Goal: Task Accomplishment & Management: Complete application form

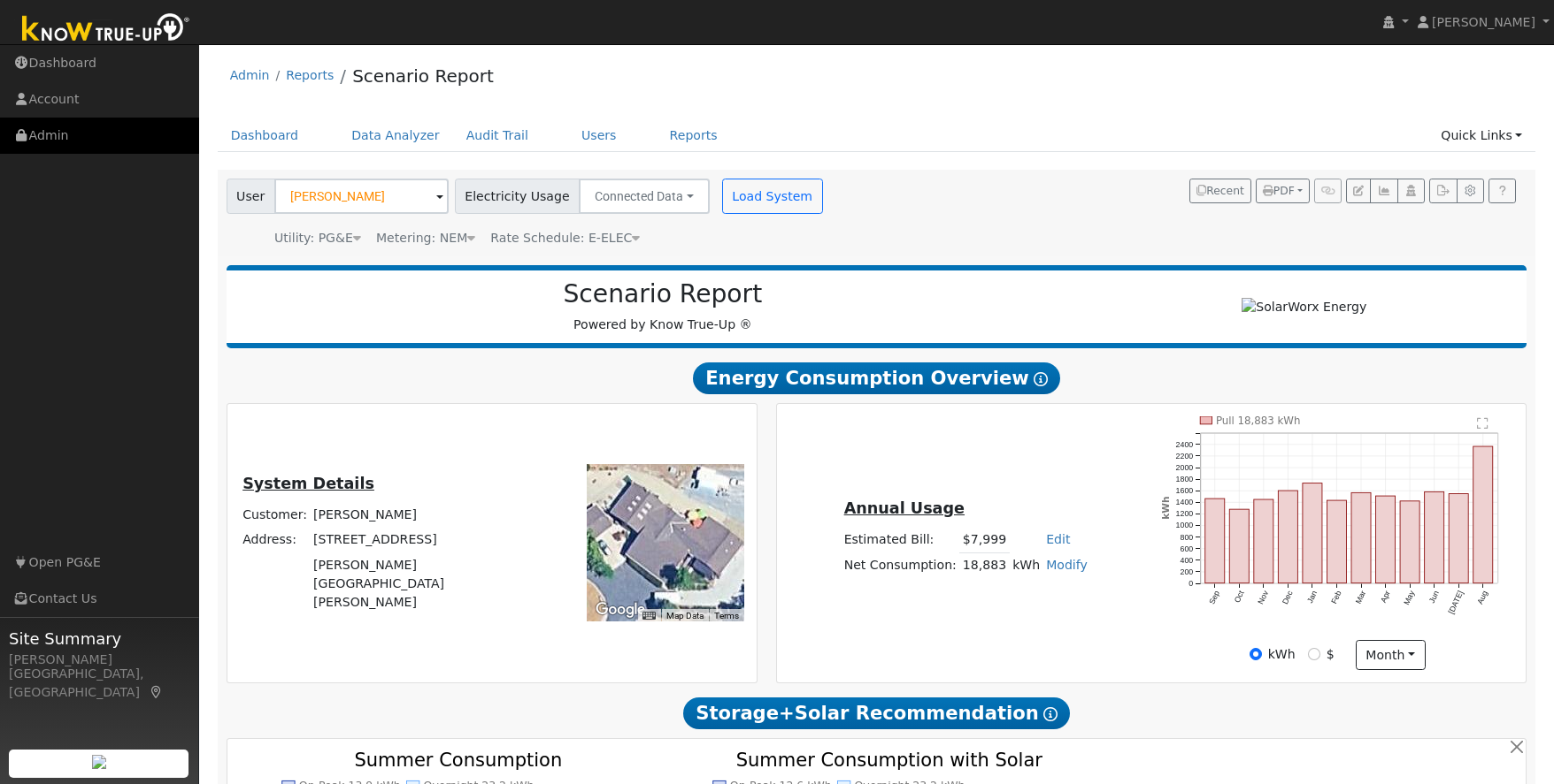
scroll to position [22, 0]
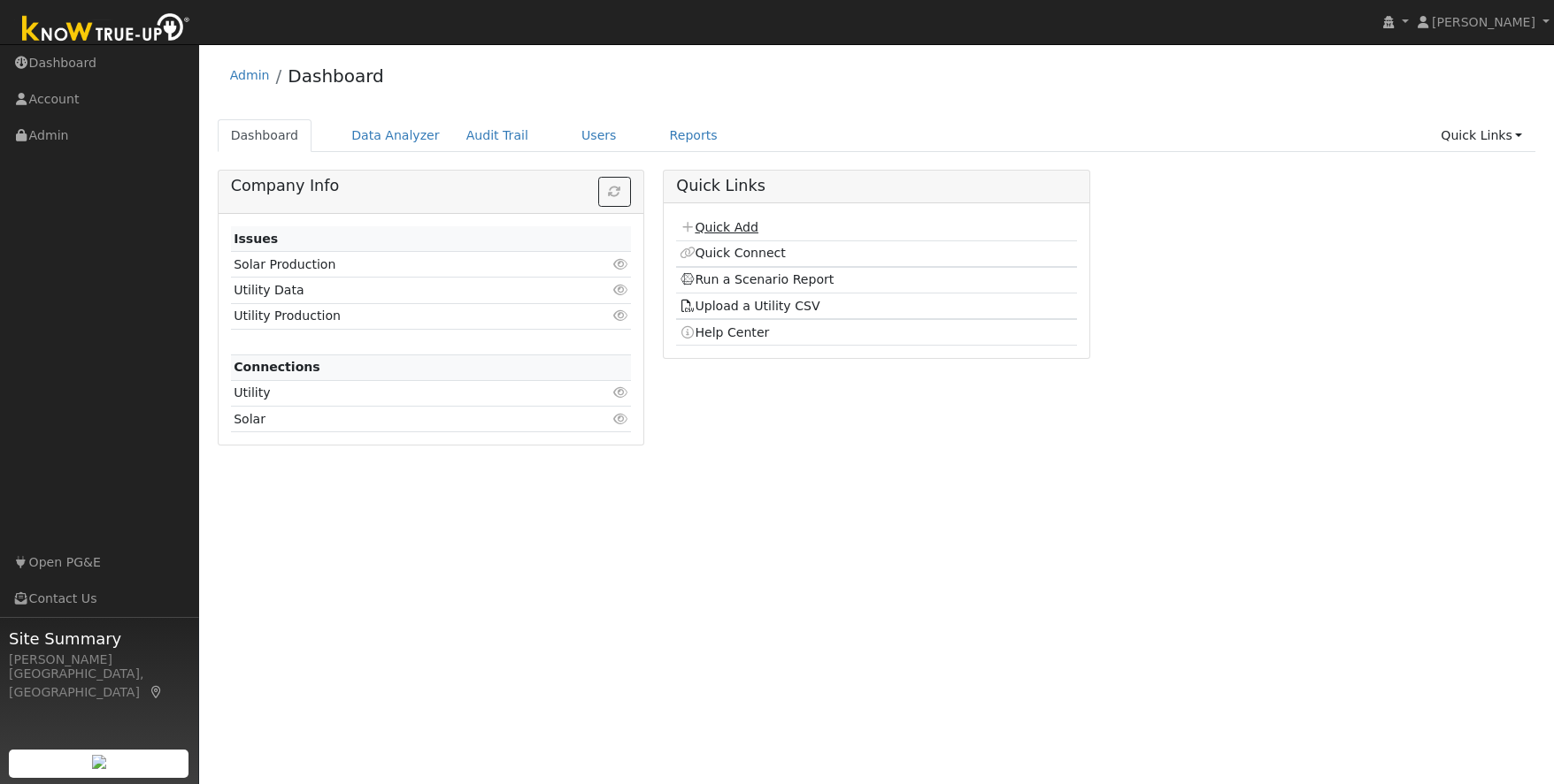
click at [728, 231] on link "Quick Add" at bounding box center [719, 227] width 79 height 14
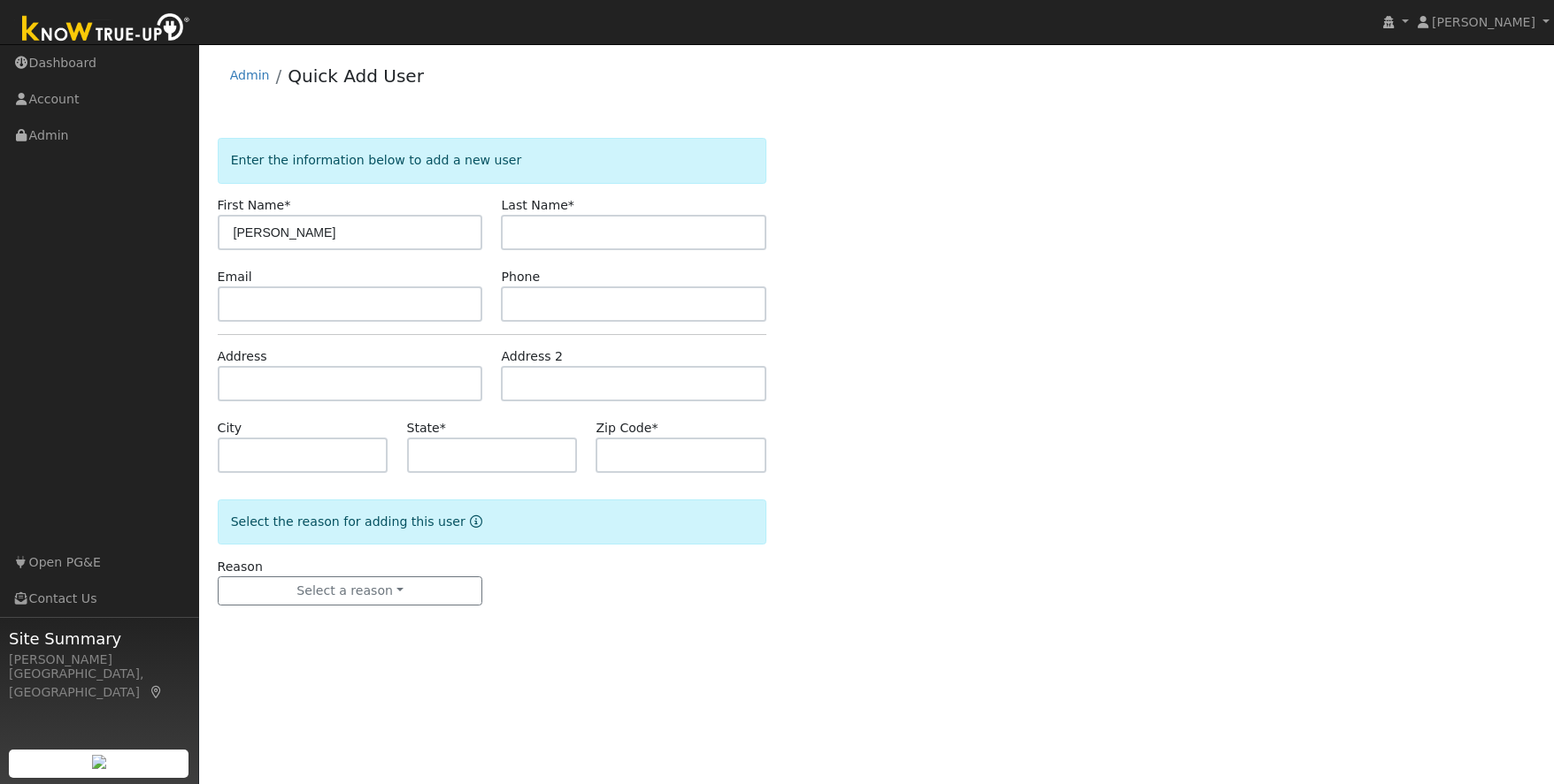
type input "[PERSON_NAME]"
type input "Robles"
type input "twainharte4@gmail.com"
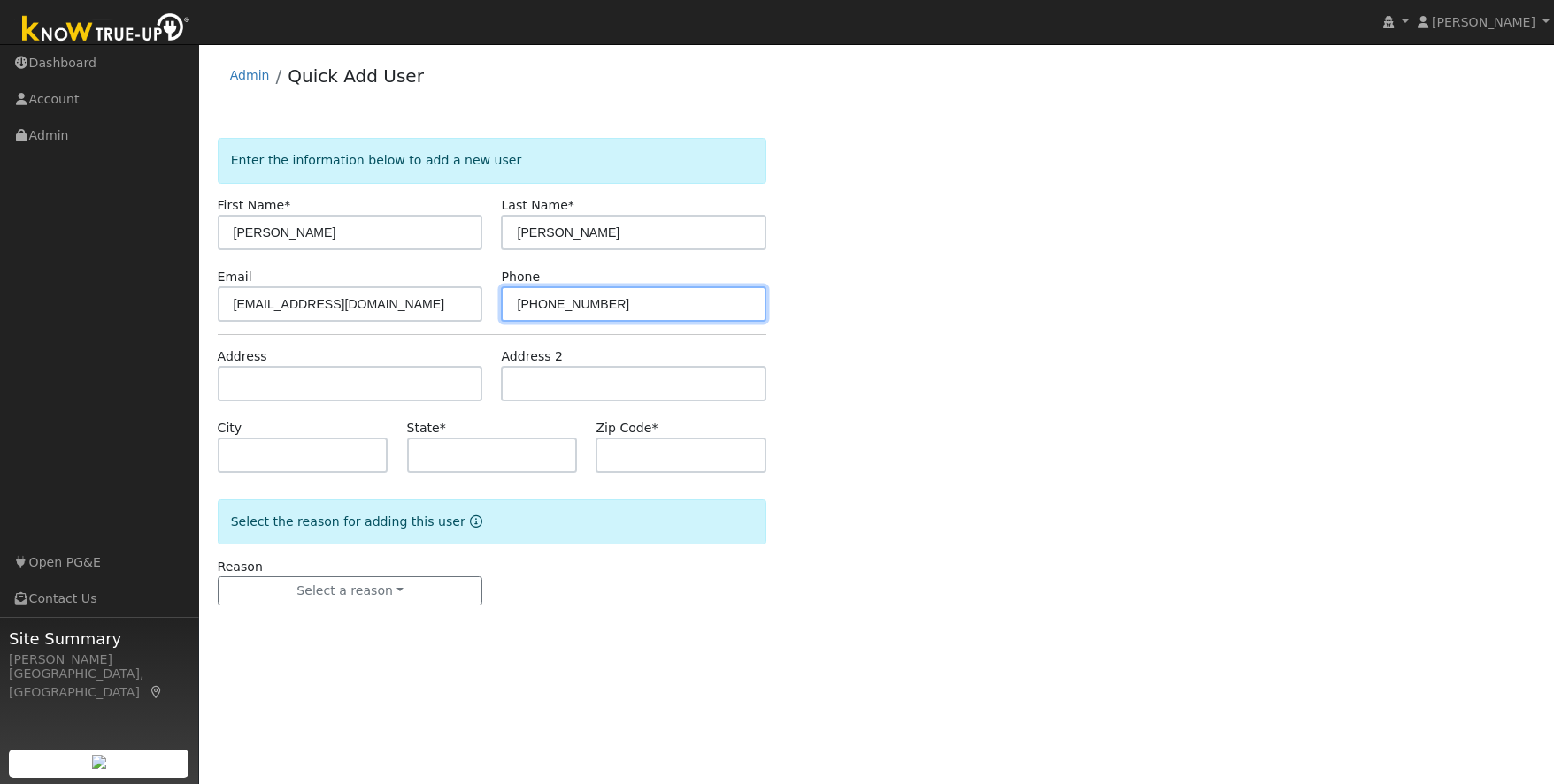
type input "209-743-1081"
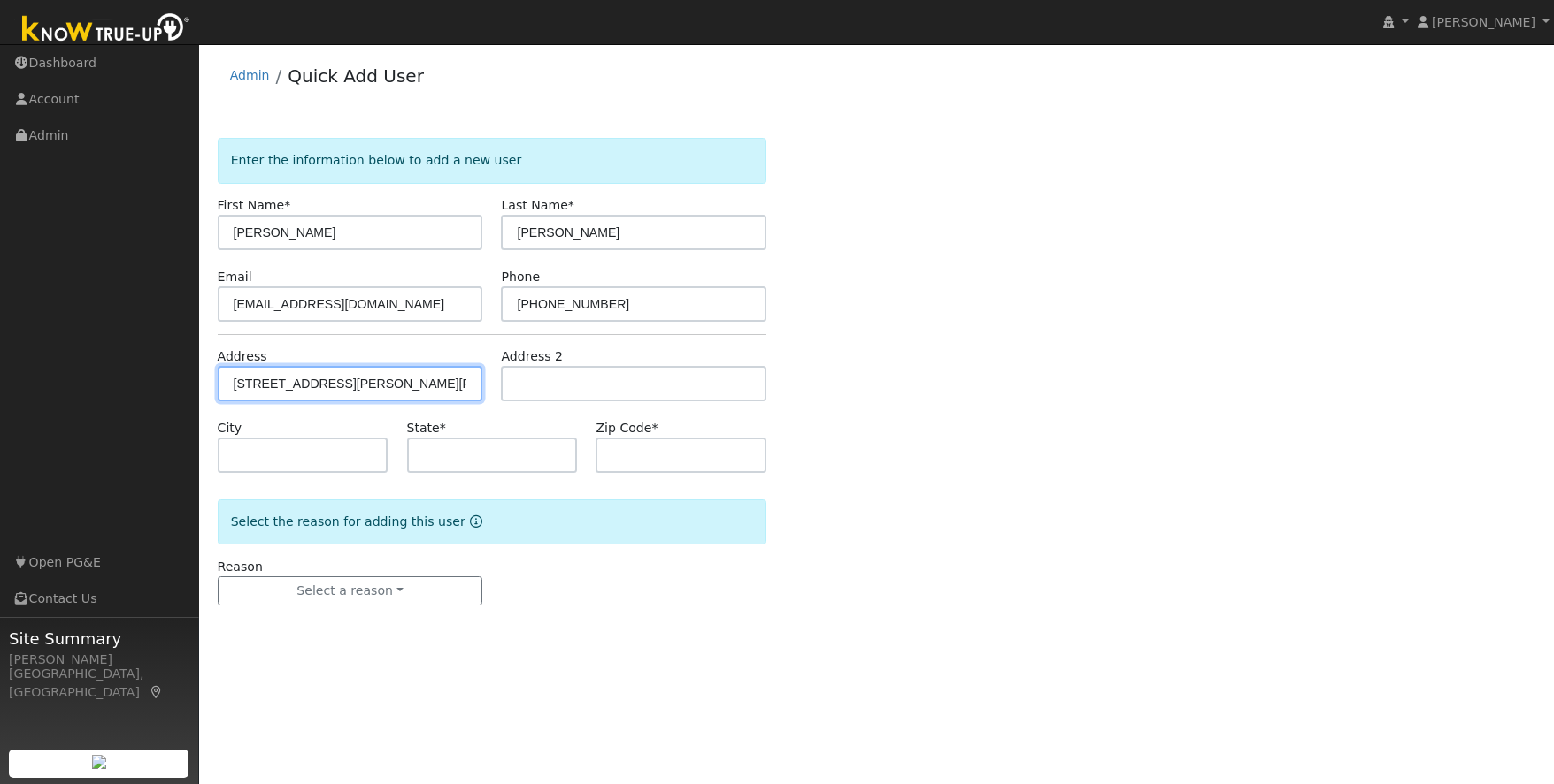
type input "23357 Middle Camp Road"
type input "Twain Harte"
type input "CA"
type input "95383"
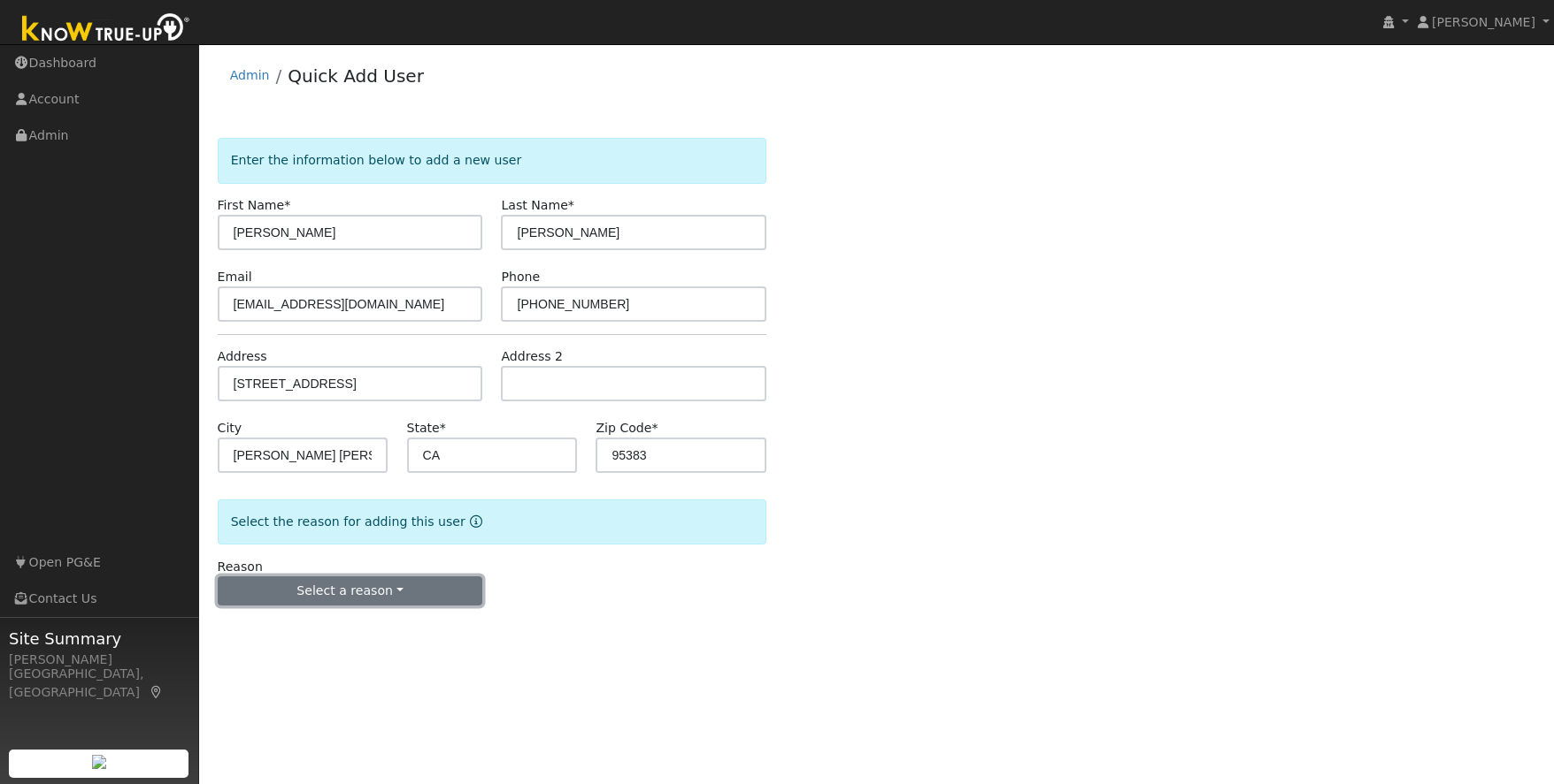
click at [386, 584] on button "Select a reason" at bounding box center [350, 592] width 265 height 31
click at [290, 630] on link "New lead" at bounding box center [315, 628] width 195 height 25
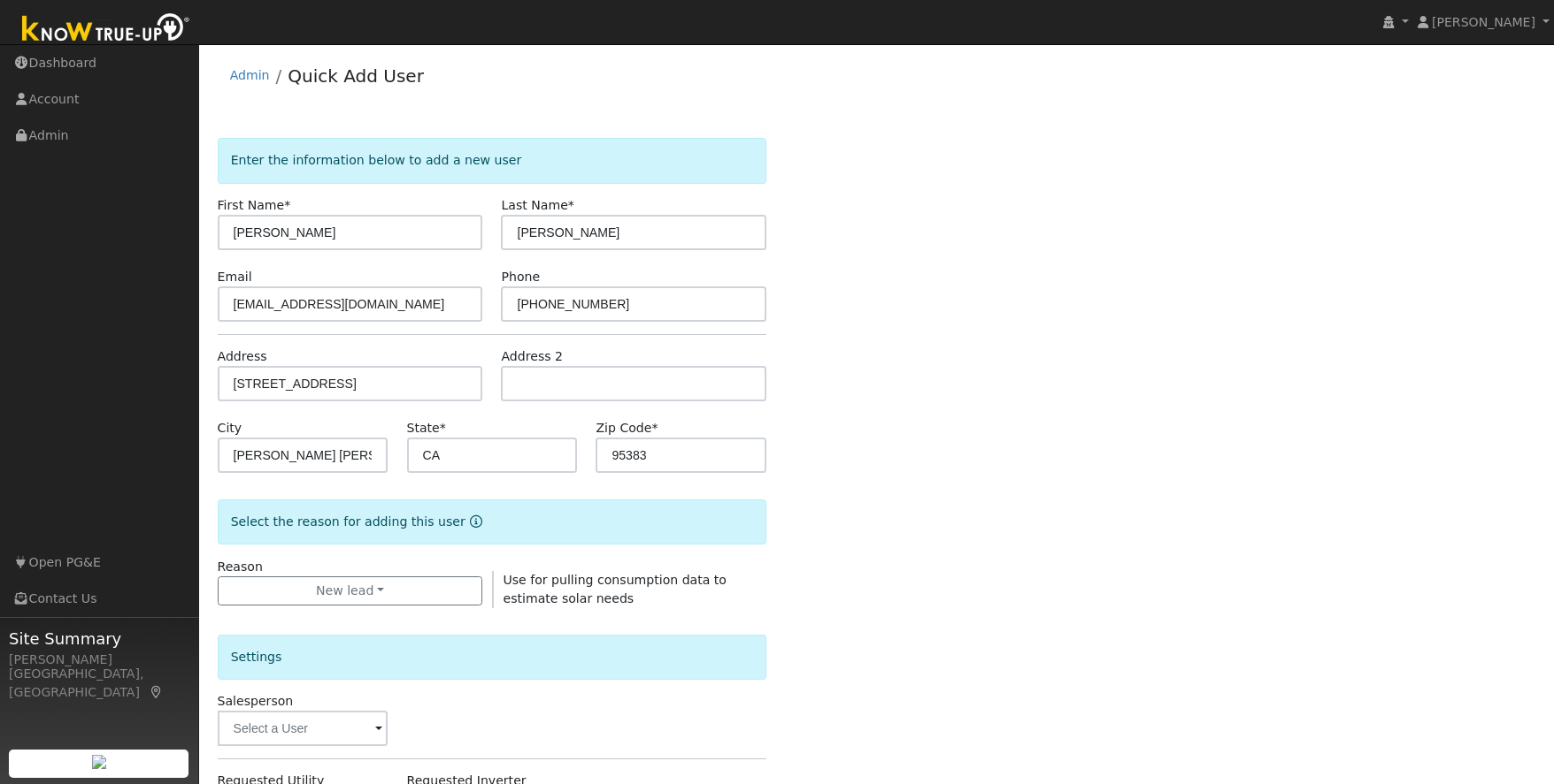
scroll to position [361, 0]
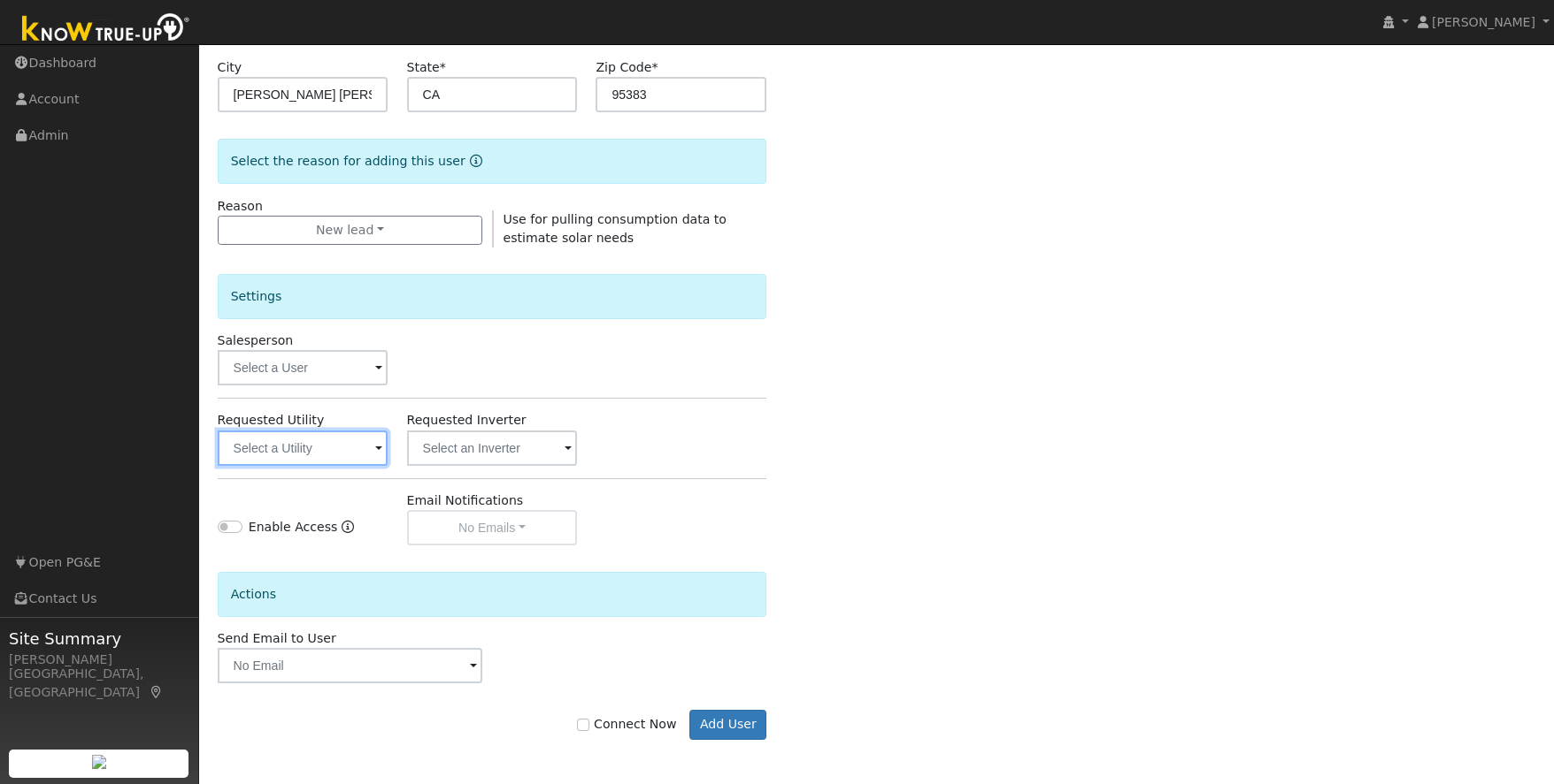
click at [303, 448] on input "text" at bounding box center [302, 448] width 171 height 35
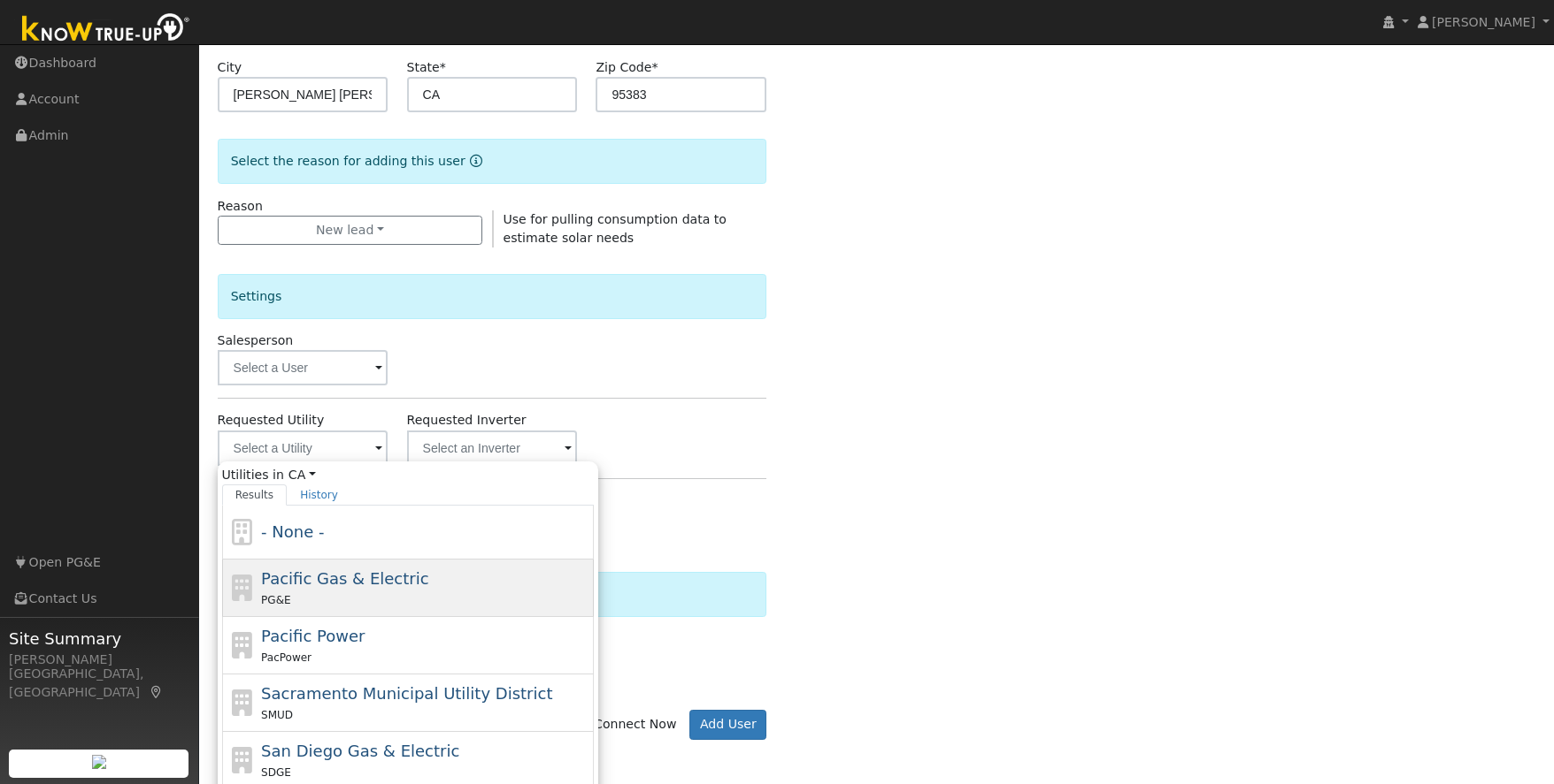
click at [412, 593] on div "PG&E" at bounding box center [425, 600] width 328 height 18
type input "Pacific Gas & Electric"
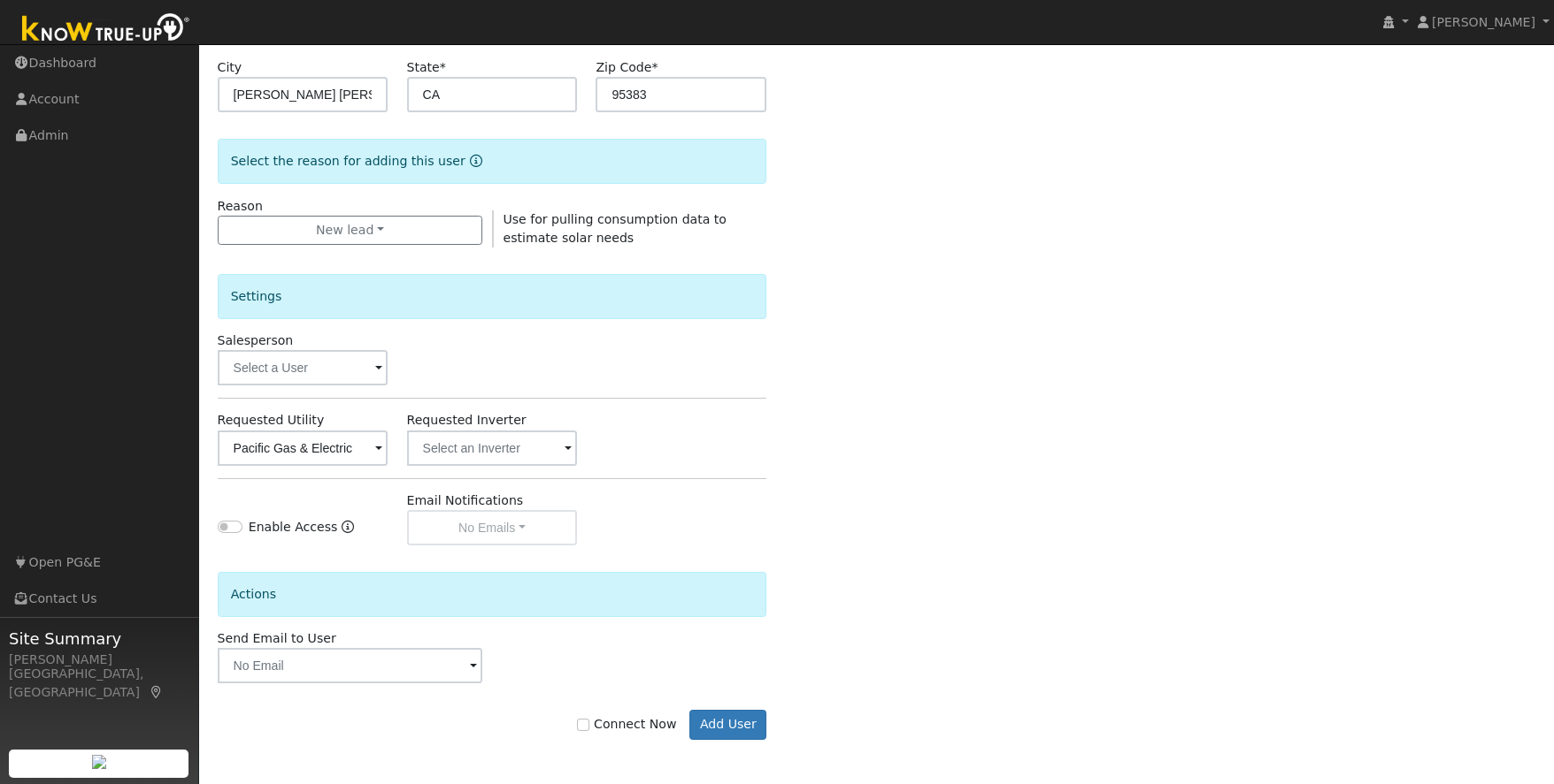
scroll to position [359, 0]
click at [589, 725] on input "Connect Now" at bounding box center [583, 727] width 12 height 12
checkbox input "true"
click at [731, 725] on button "Add User" at bounding box center [727, 727] width 77 height 31
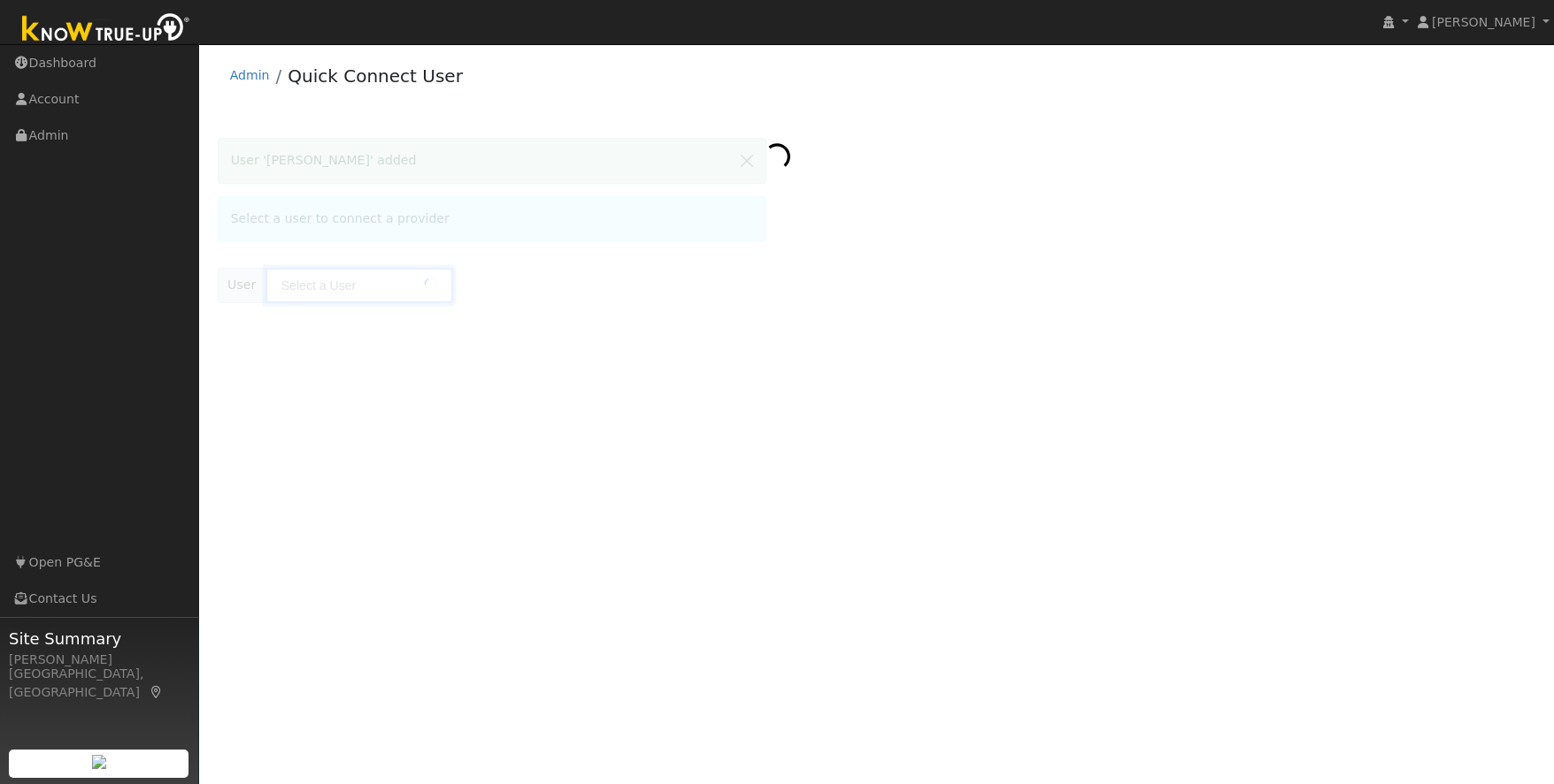
type input "[PERSON_NAME]"
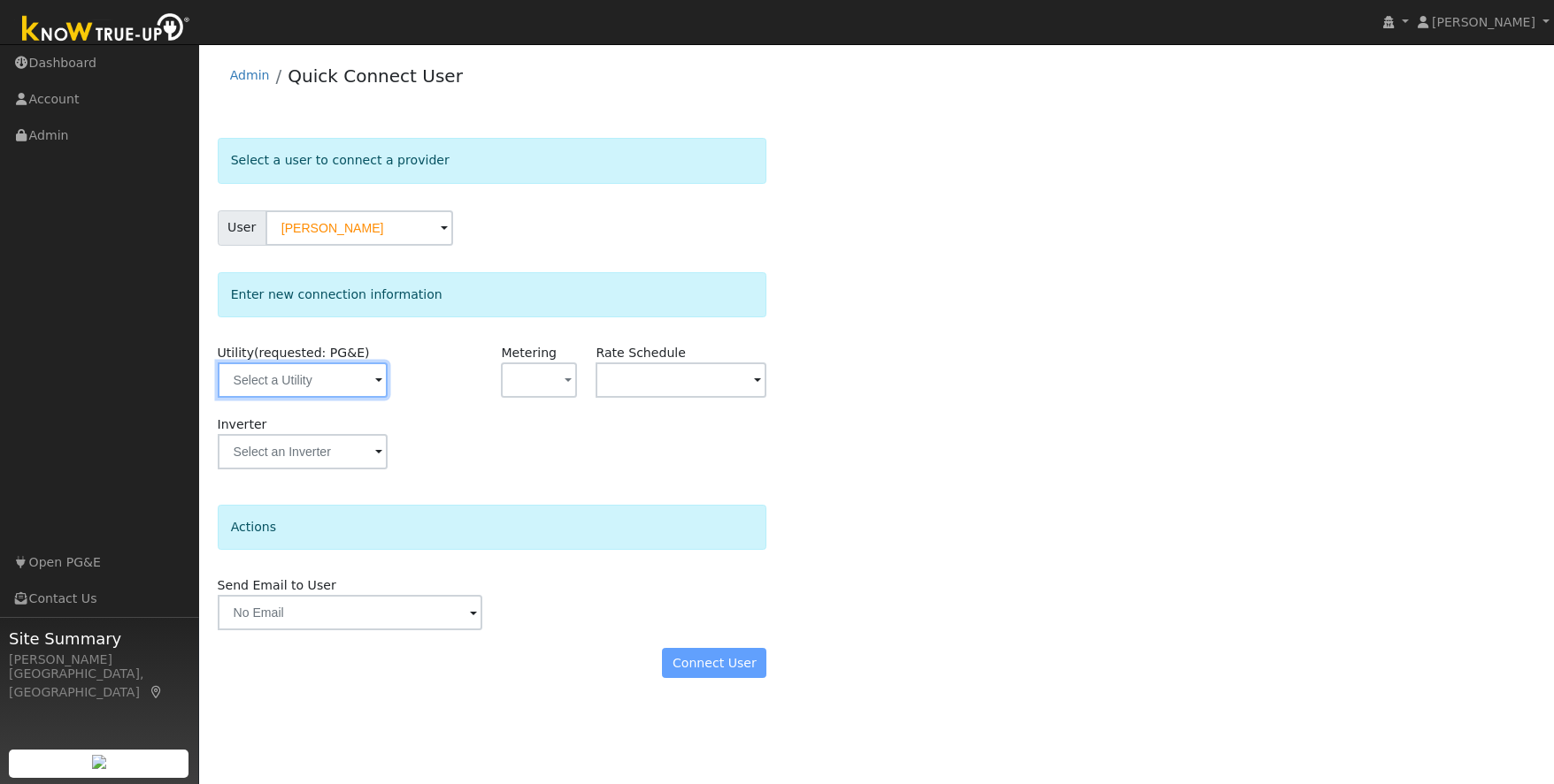
click at [324, 381] on input "text" at bounding box center [302, 380] width 171 height 35
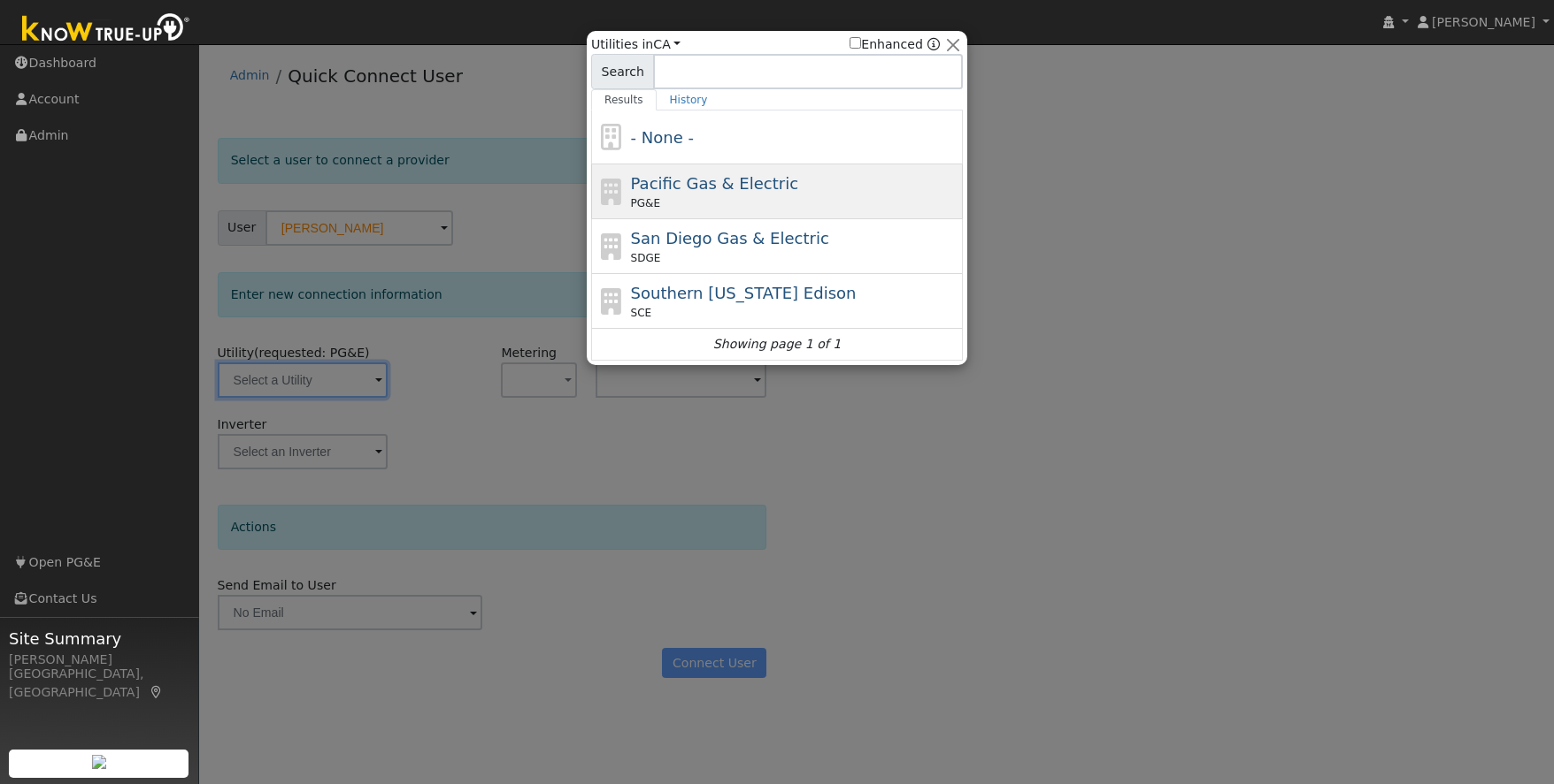
click at [760, 177] on span "Pacific Gas & Electric" at bounding box center [714, 183] width 167 height 18
type input "PG&E"
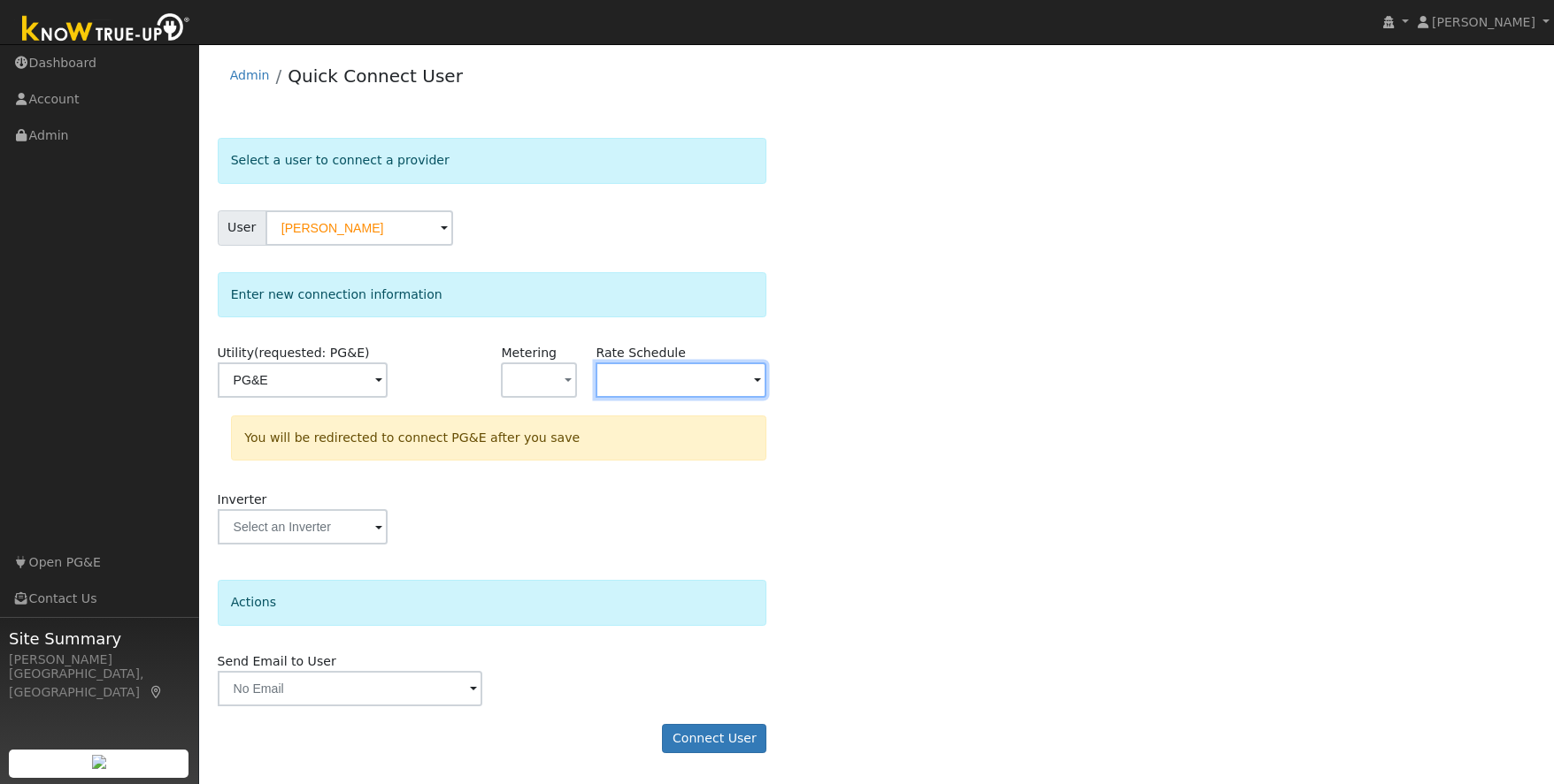
click at [650, 387] on input "text" at bounding box center [681, 380] width 171 height 35
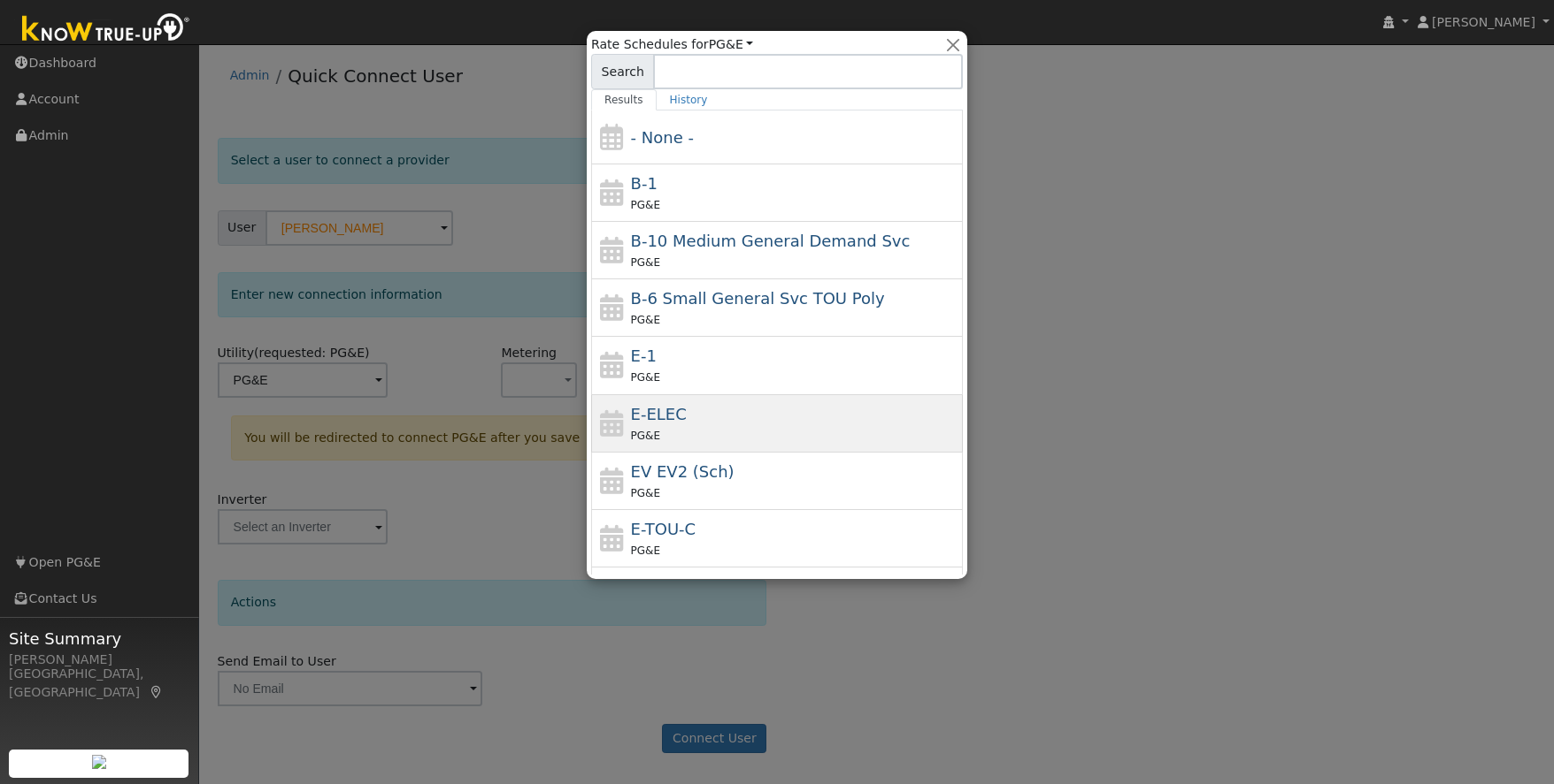
click at [660, 418] on span "E-ELEC" at bounding box center [659, 414] width 56 height 18
type input "E-ELEC"
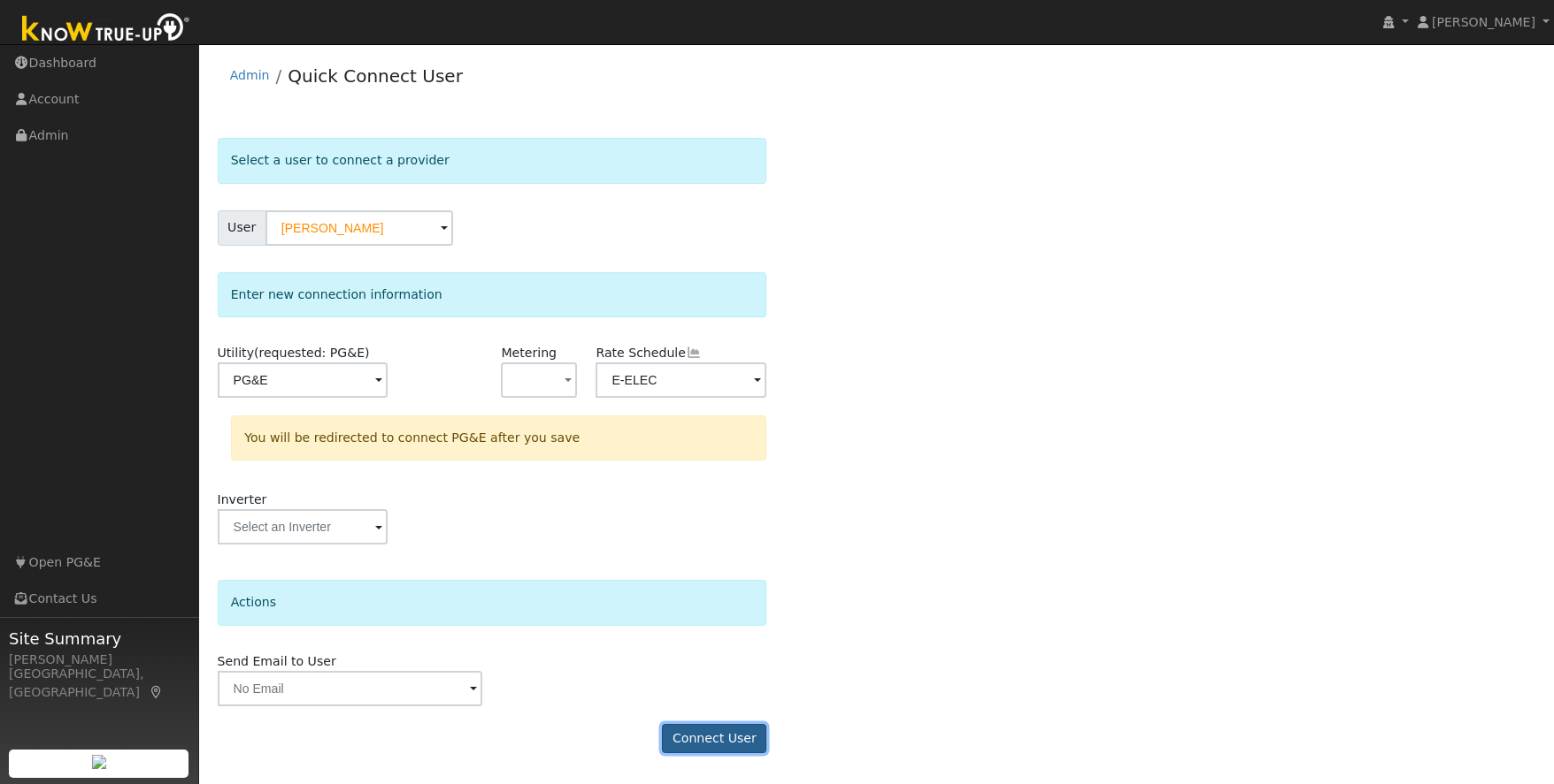
click at [707, 736] on button "Connect User" at bounding box center [714, 739] width 105 height 31
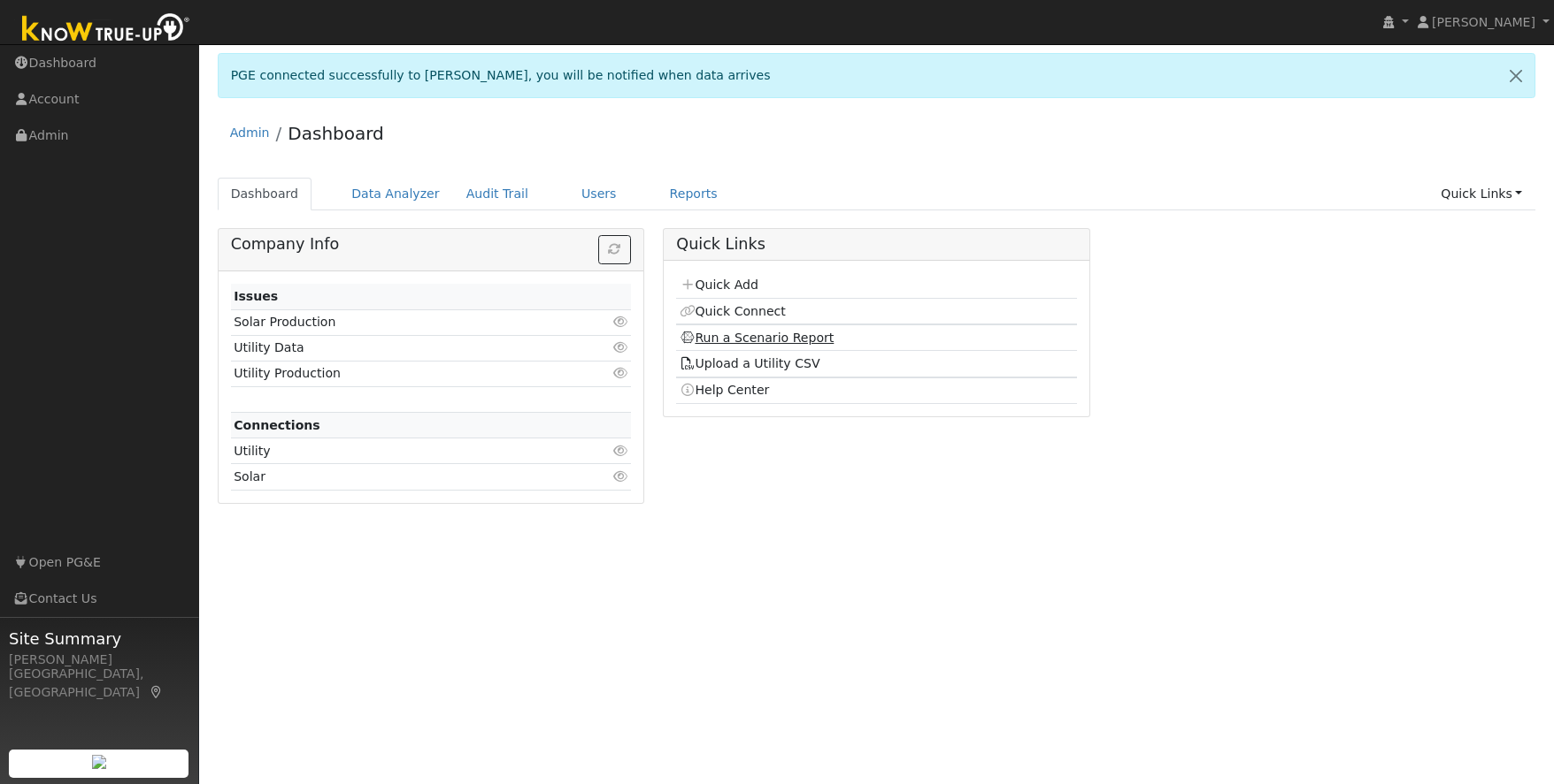
click at [731, 336] on link "Run a Scenario Report" at bounding box center [757, 337] width 154 height 14
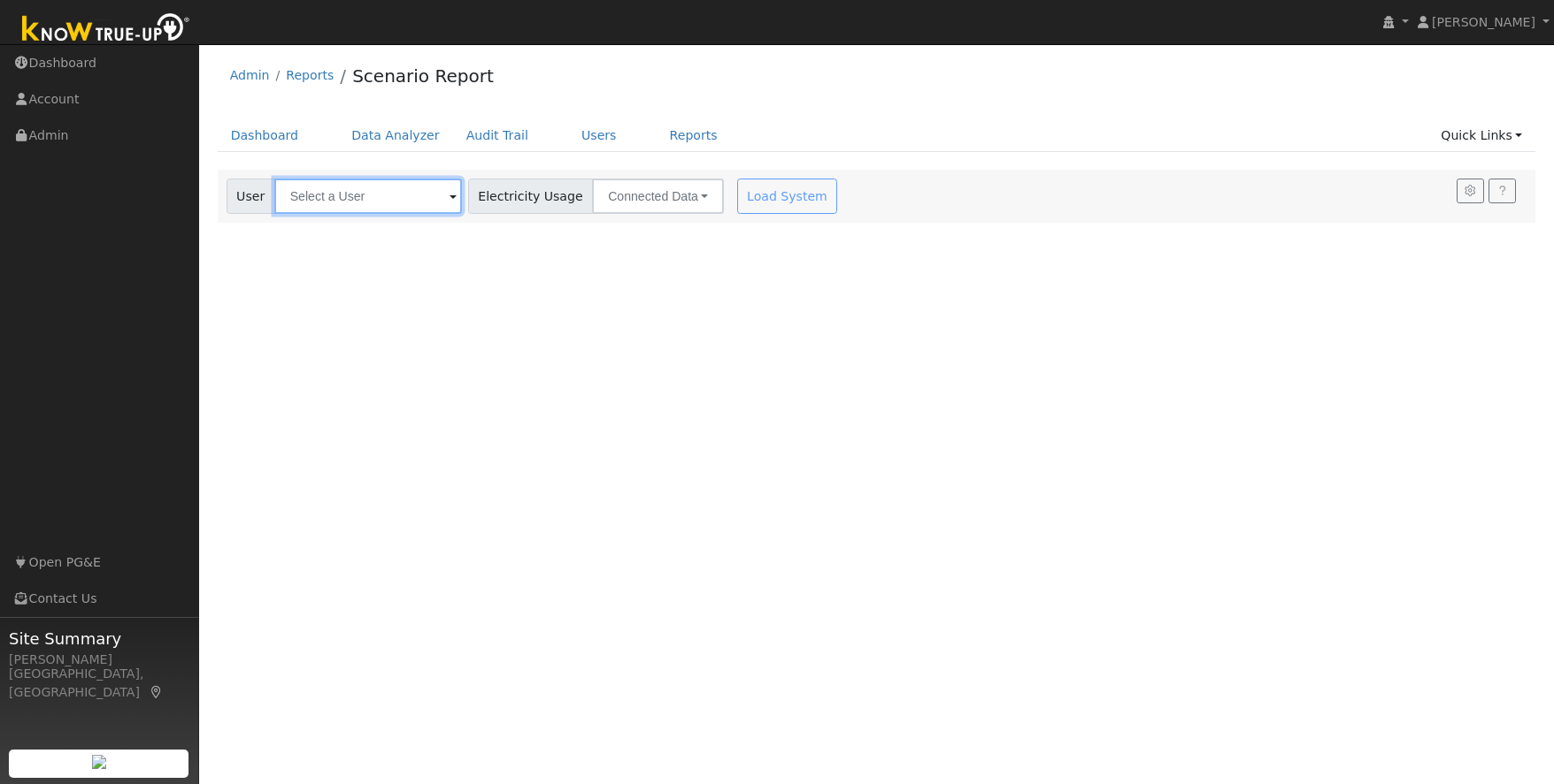
click at [333, 201] on input "text" at bounding box center [368, 196] width 188 height 35
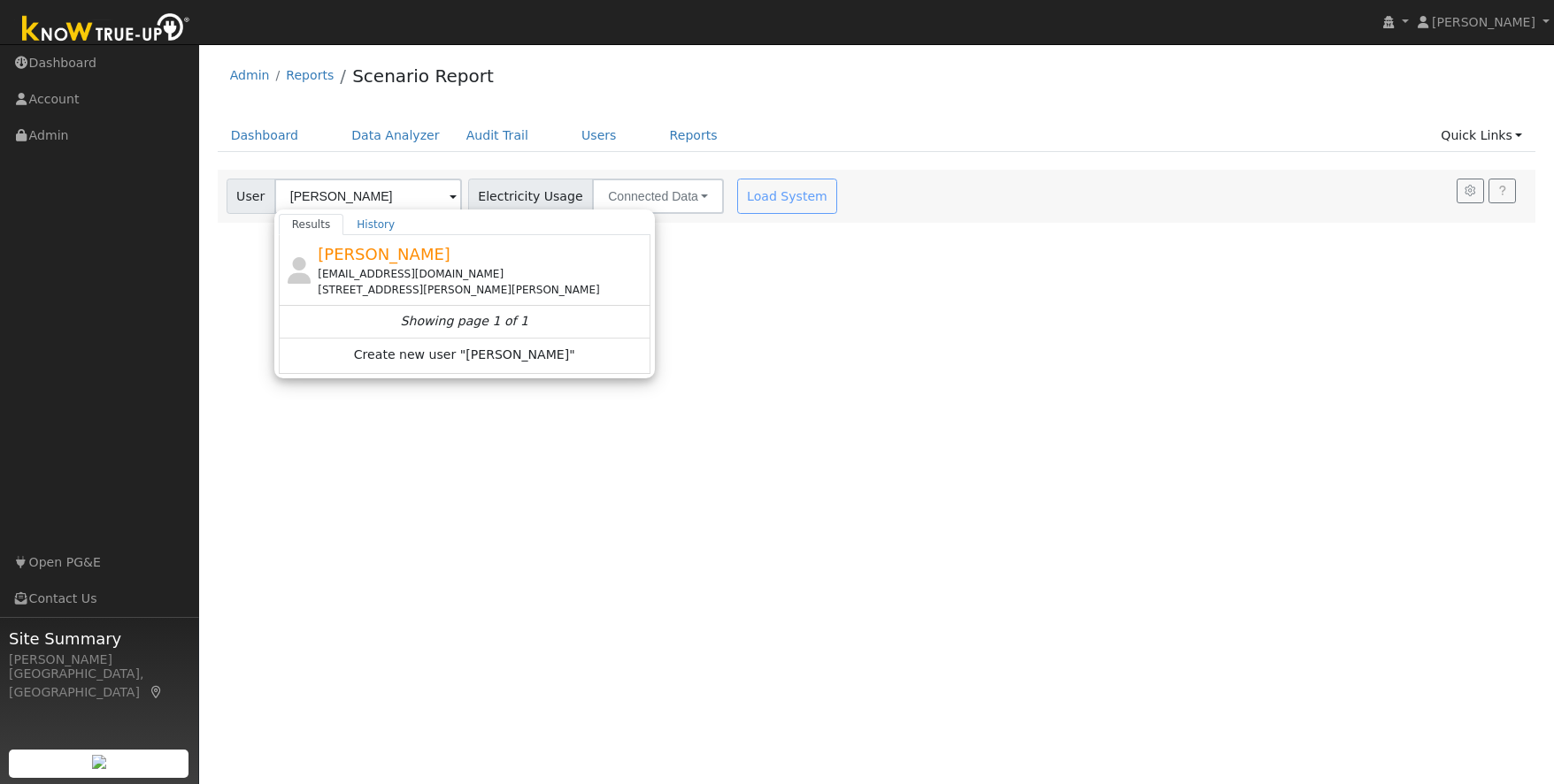
click at [363, 267] on div "twainharte4@gmail.com" at bounding box center [481, 274] width 328 height 16
type input "Joey Robles"
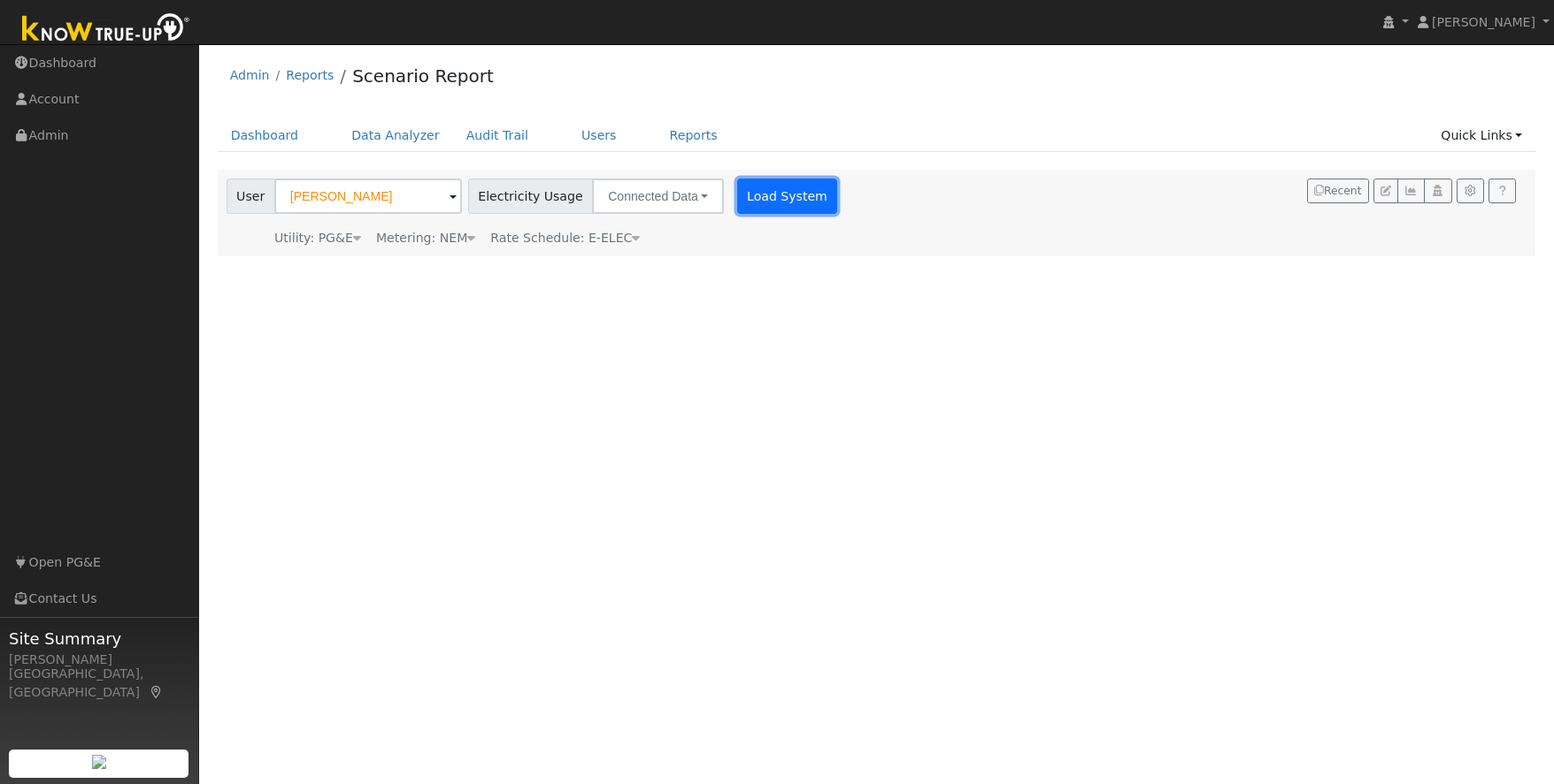
click at [737, 197] on button "Load System" at bounding box center [787, 196] width 101 height 35
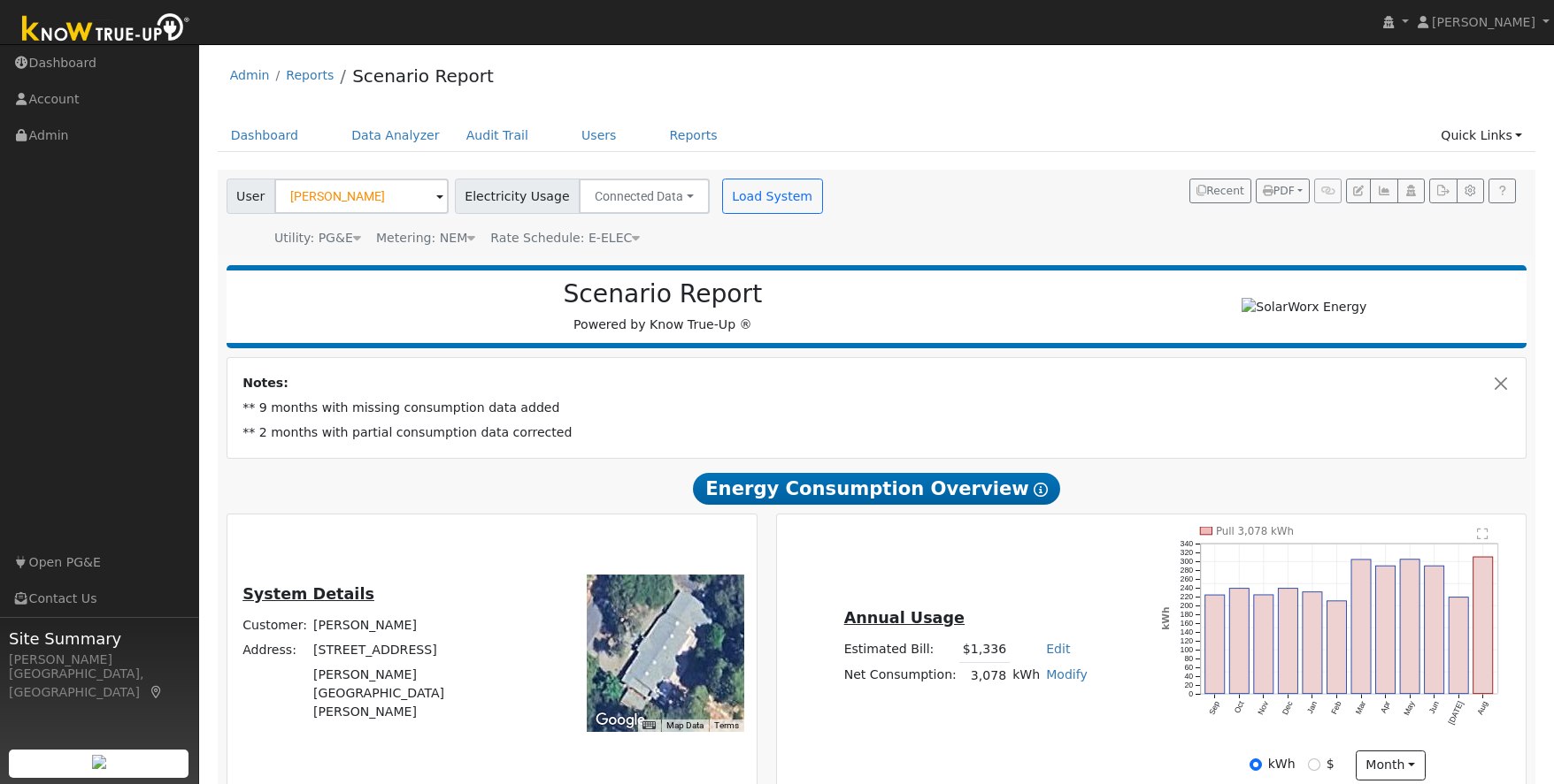
scroll to position [1, 0]
click at [755, 201] on button "Load System" at bounding box center [772, 195] width 101 height 35
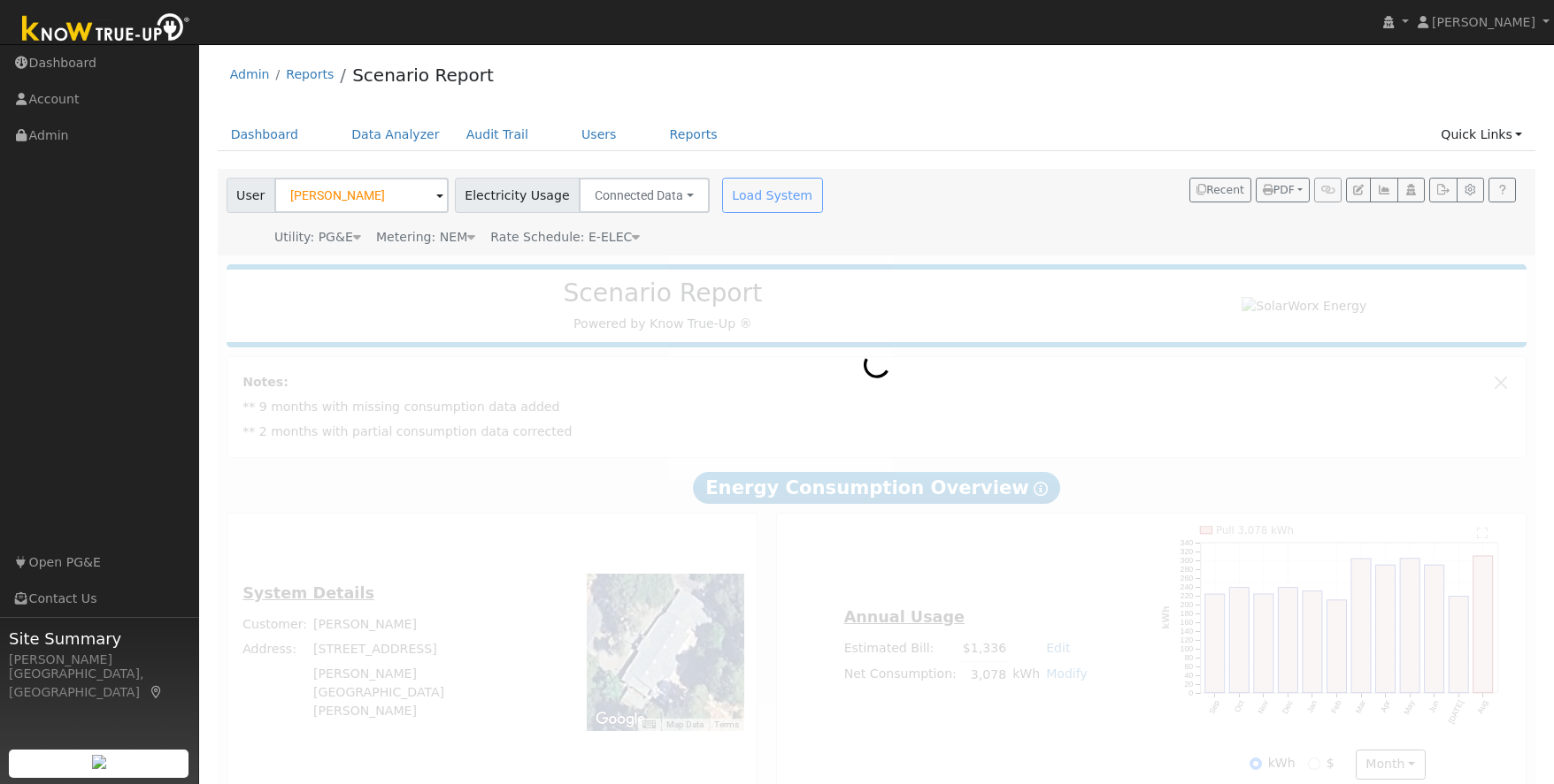
scroll to position [0, 0]
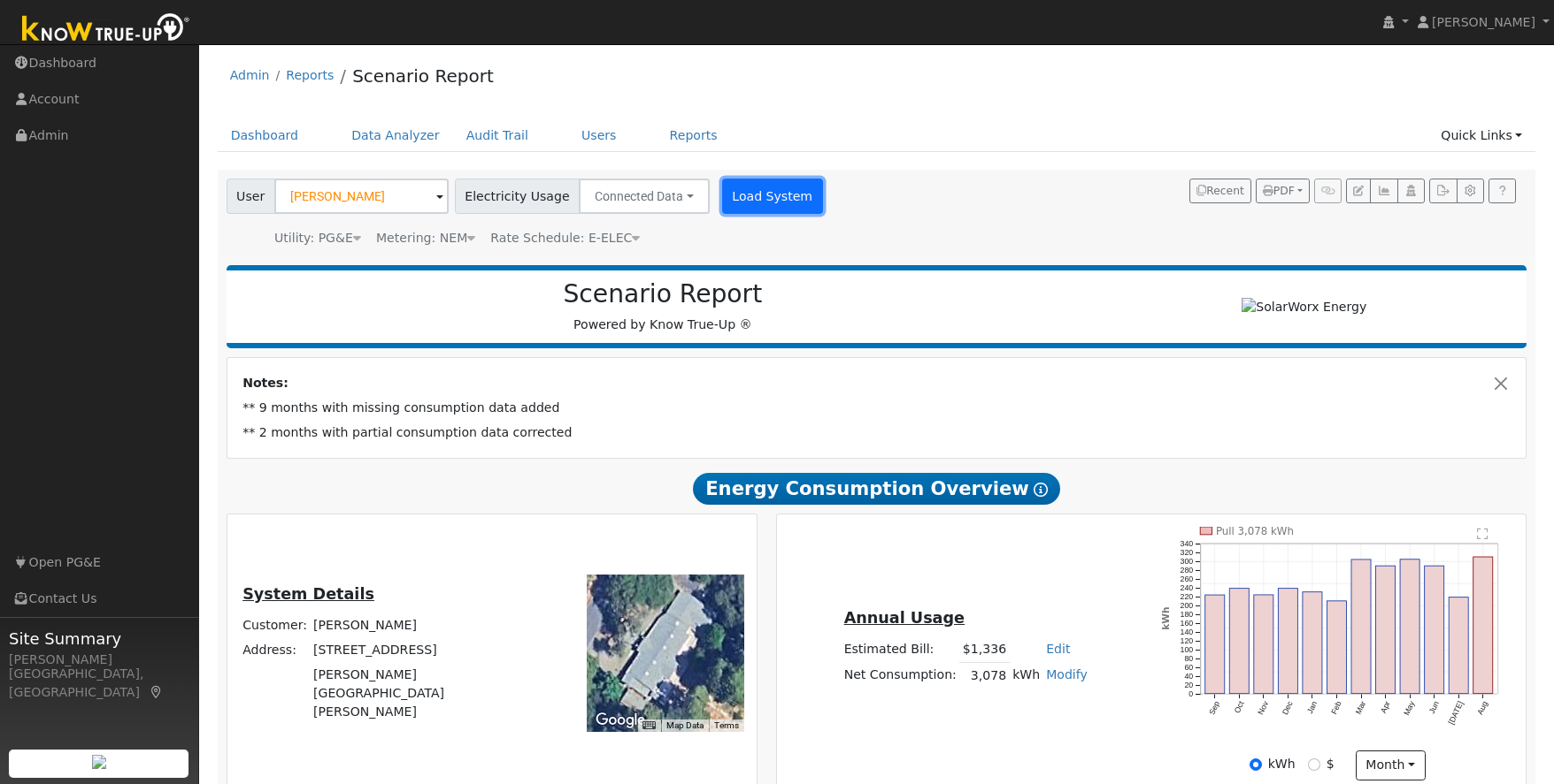
click at [744, 195] on button "Load System" at bounding box center [772, 196] width 101 height 35
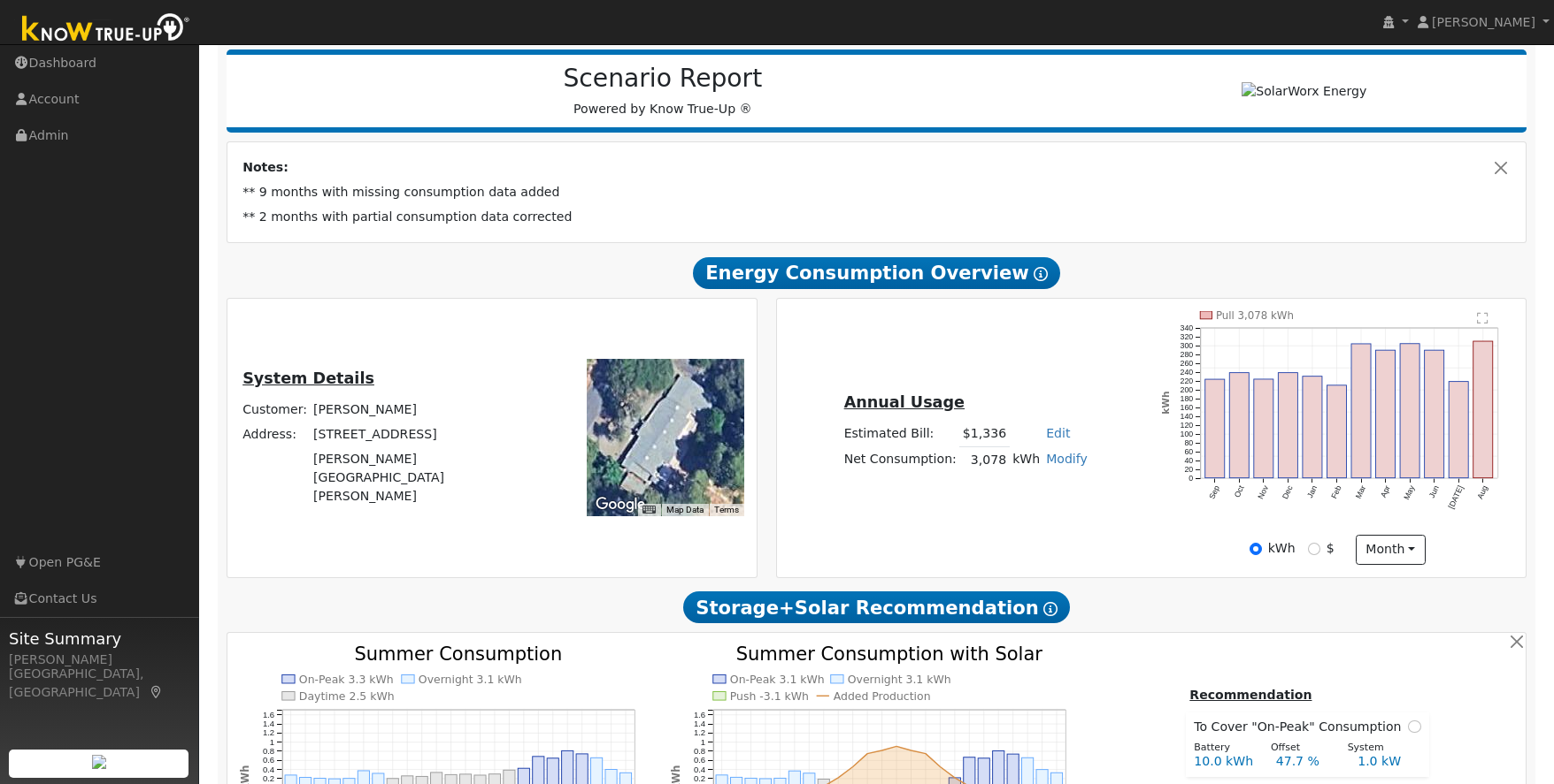
scroll to position [212, 0]
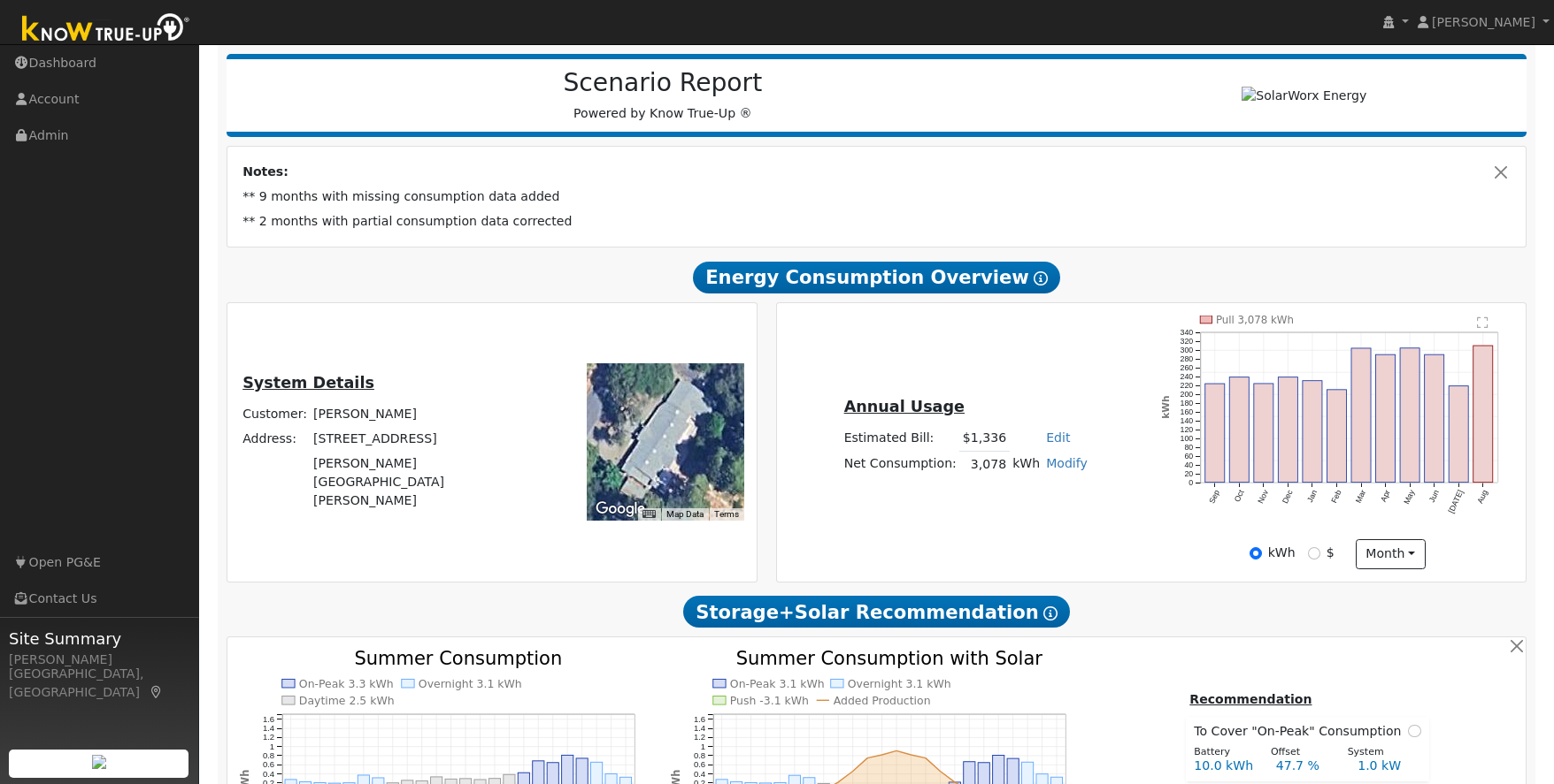
click at [1477, 518] on icon "Pull 3,078 kWh Sep Oct Nov Dec Jan Feb Mar Apr May Jun Jul Aug 0 20 40 60 80 10…" at bounding box center [1338, 426] width 353 height 222
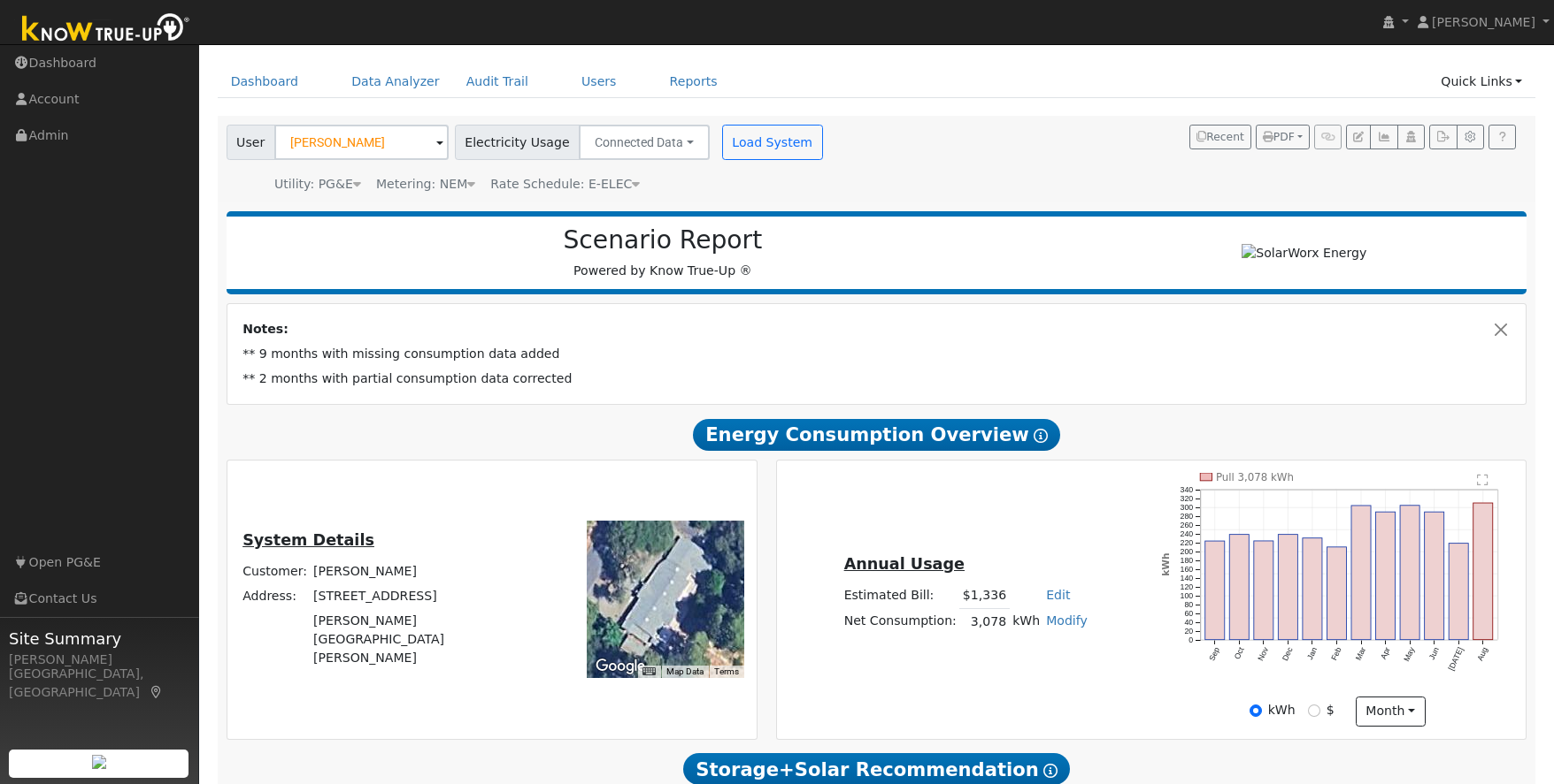
scroll to position [10, 0]
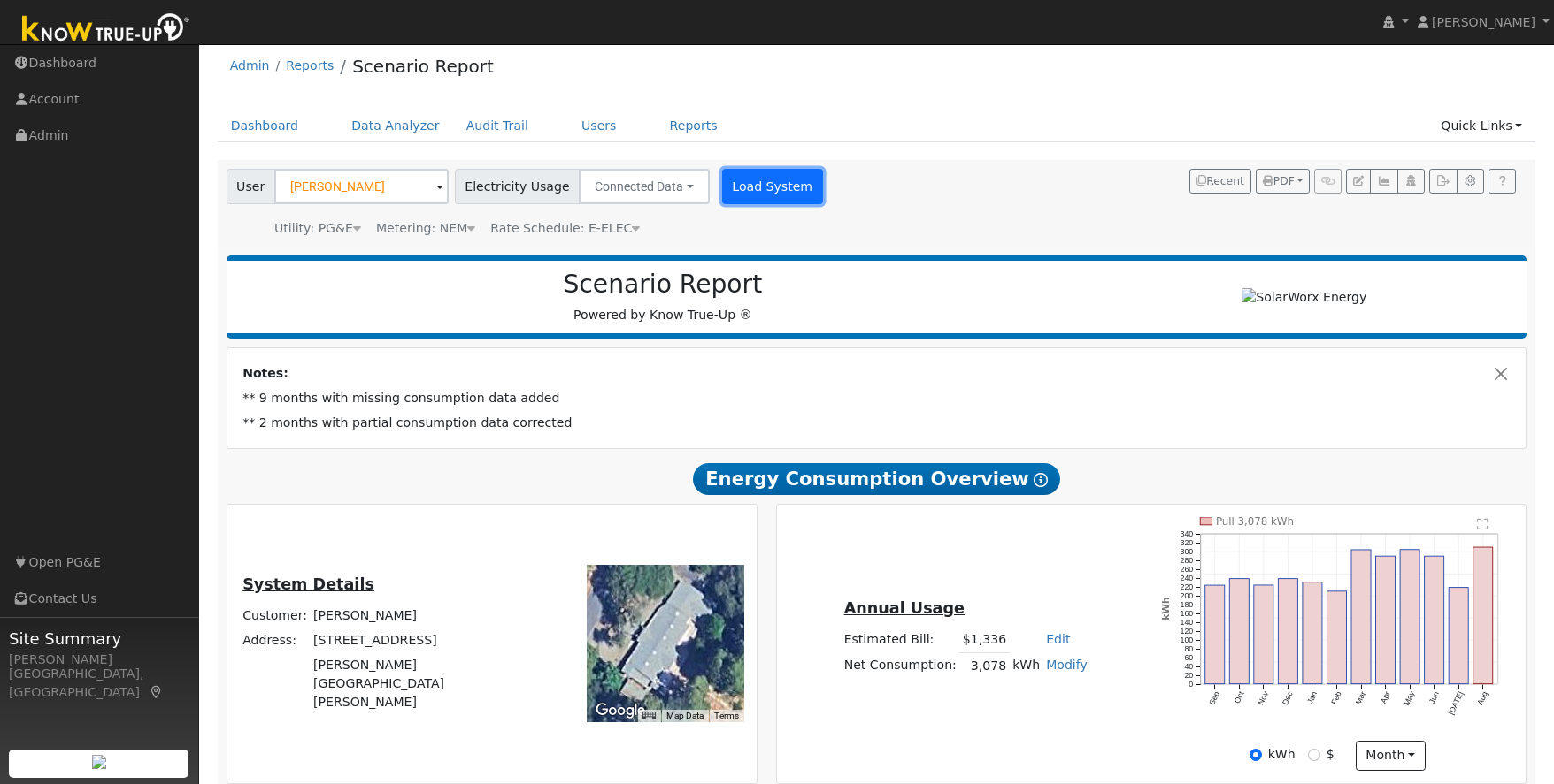
click at [743, 183] on button "Load System" at bounding box center [772, 187] width 101 height 35
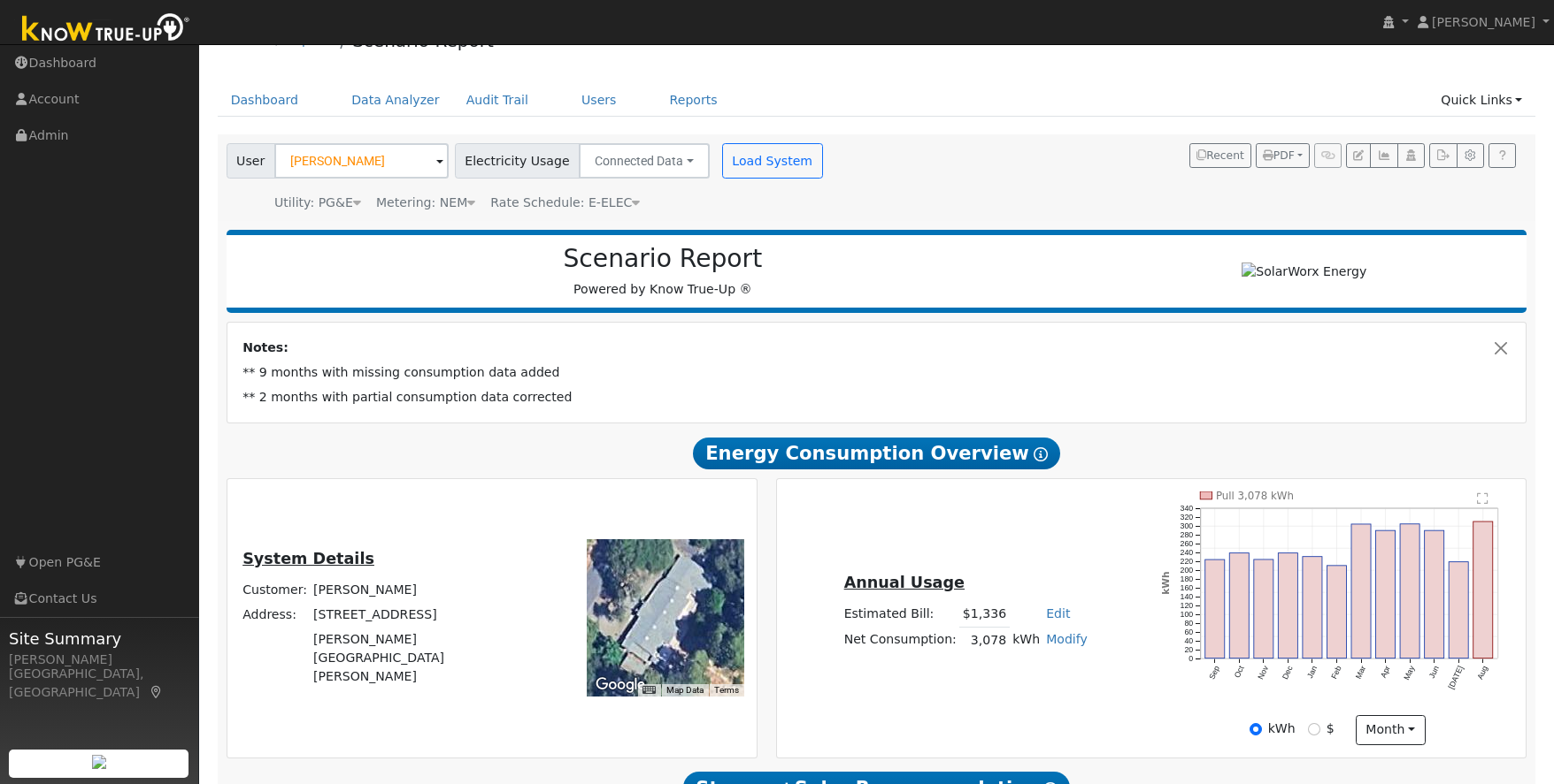
scroll to position [41, 0]
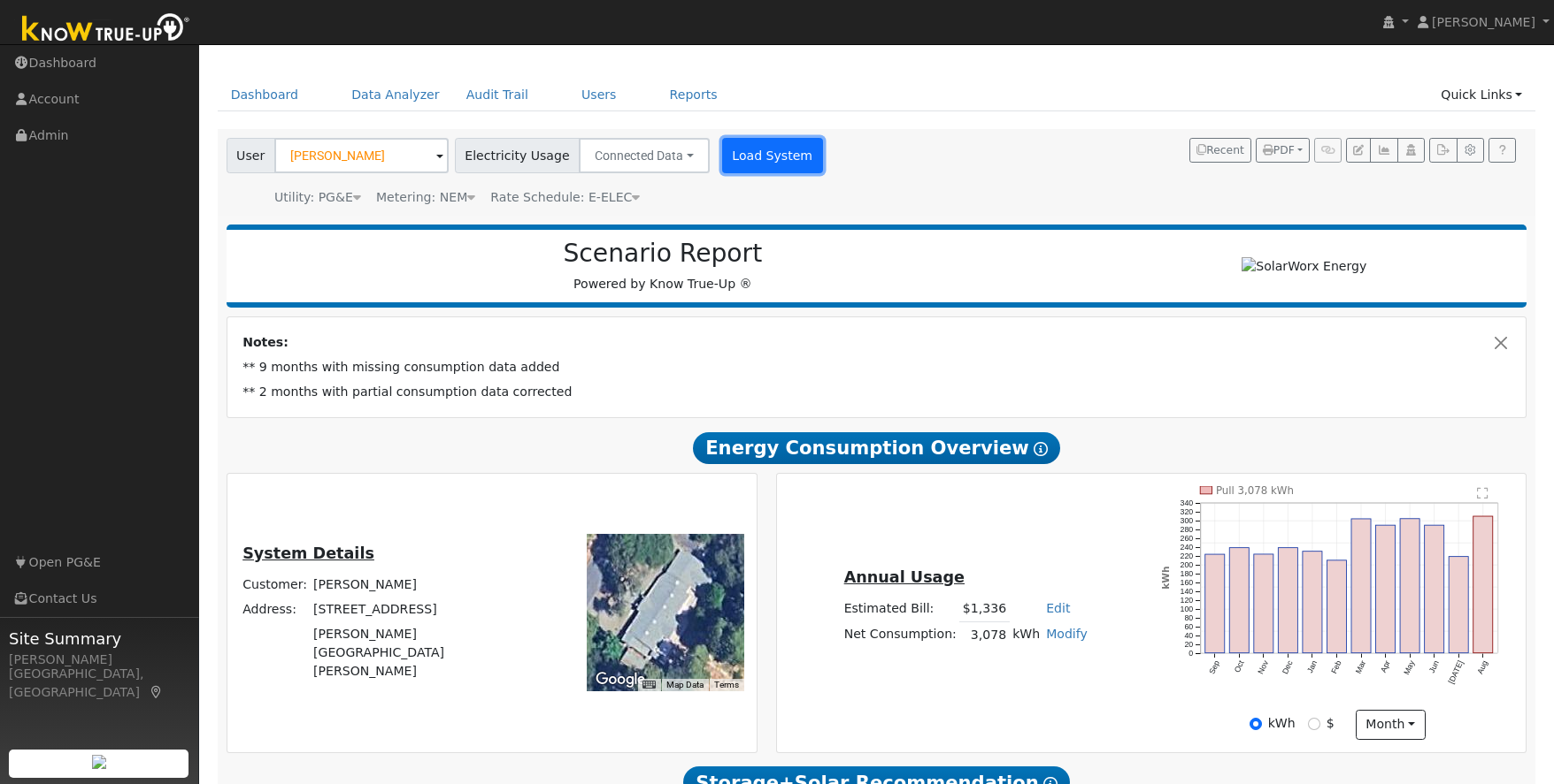
click at [746, 154] on button "Load System" at bounding box center [772, 155] width 101 height 35
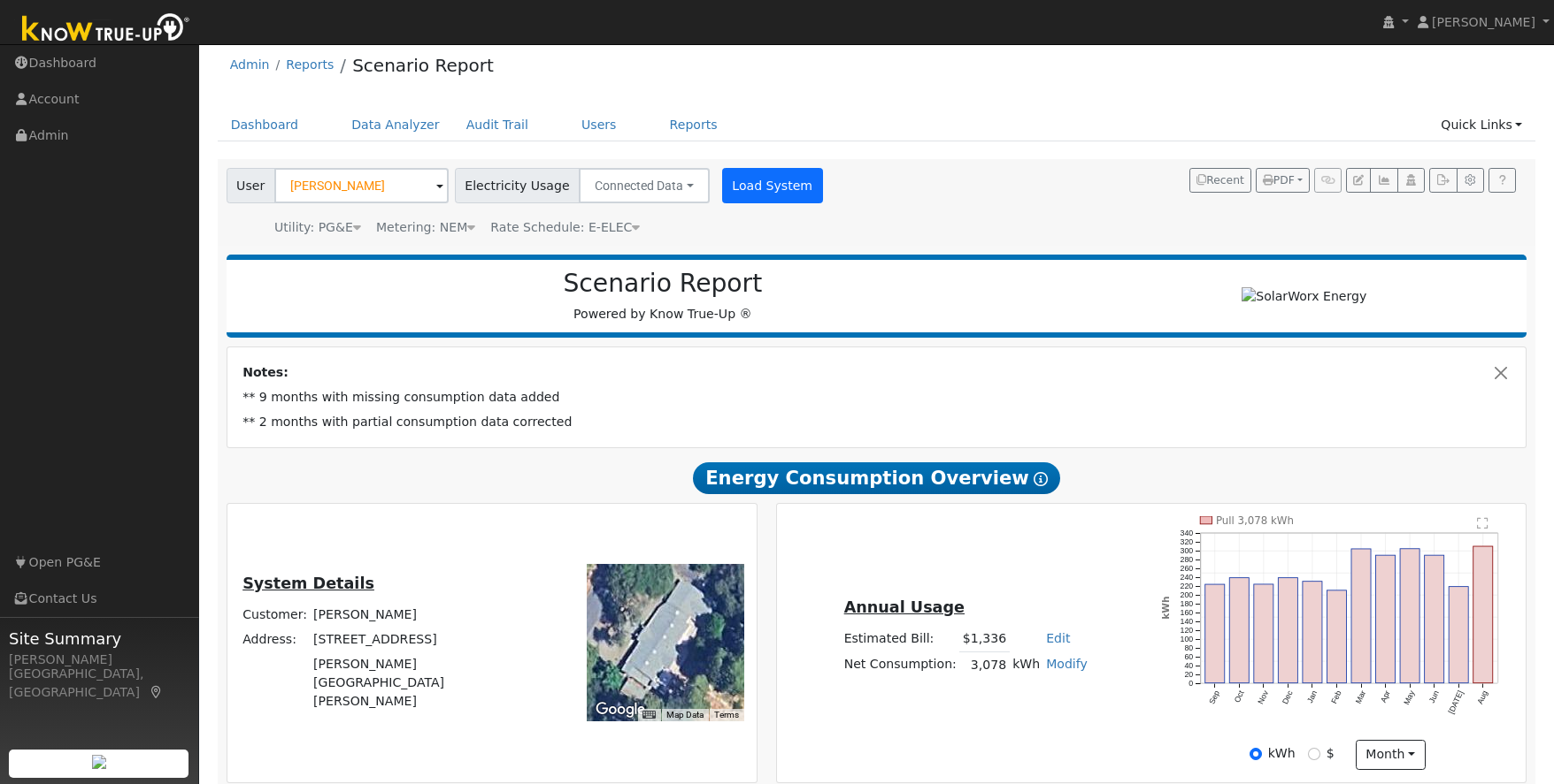
scroll to position [12, 0]
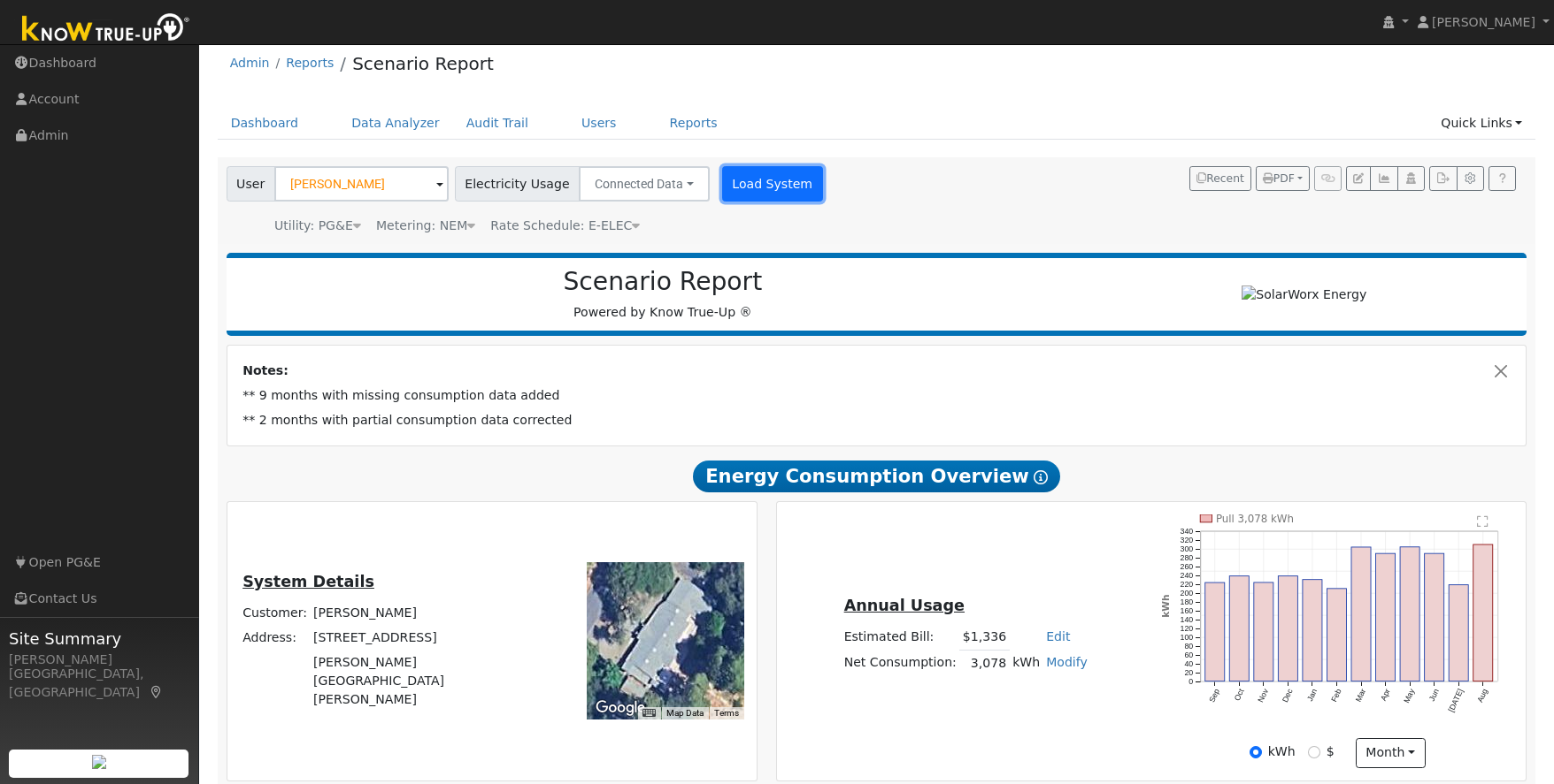
click at [735, 189] on button "Load System" at bounding box center [772, 184] width 101 height 35
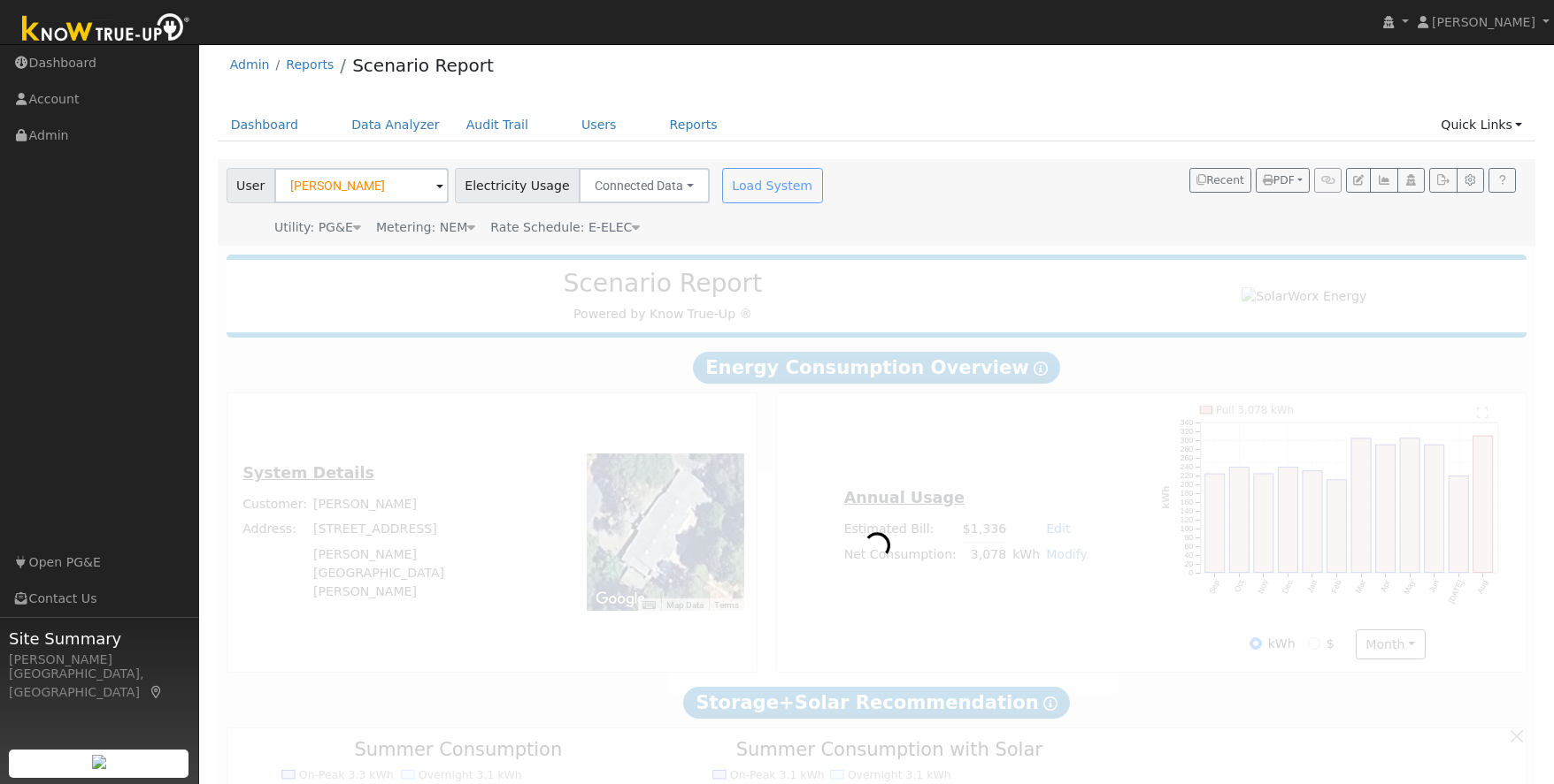
scroll to position [0, 0]
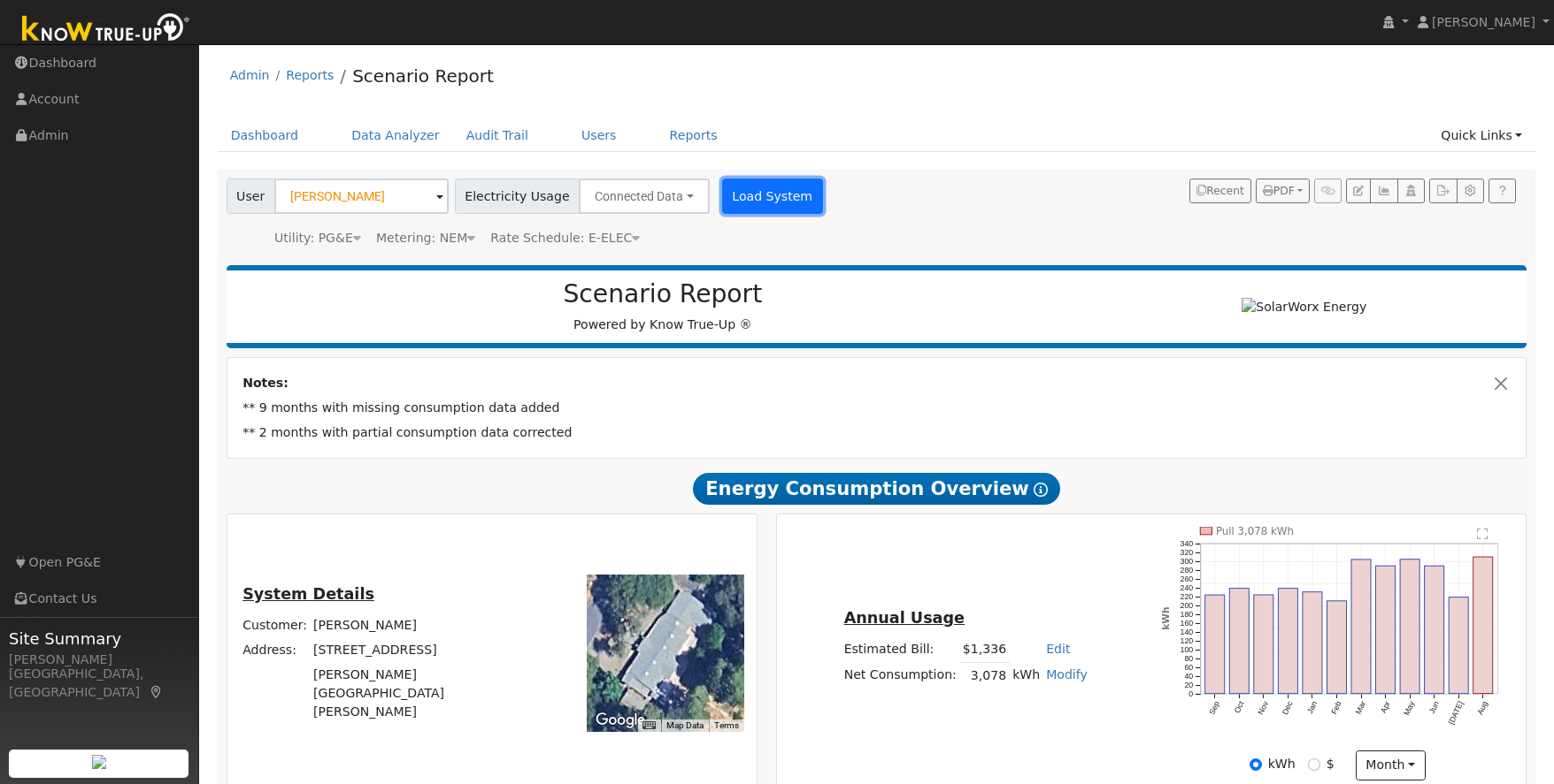
click at [732, 192] on button "Load System" at bounding box center [772, 196] width 101 height 35
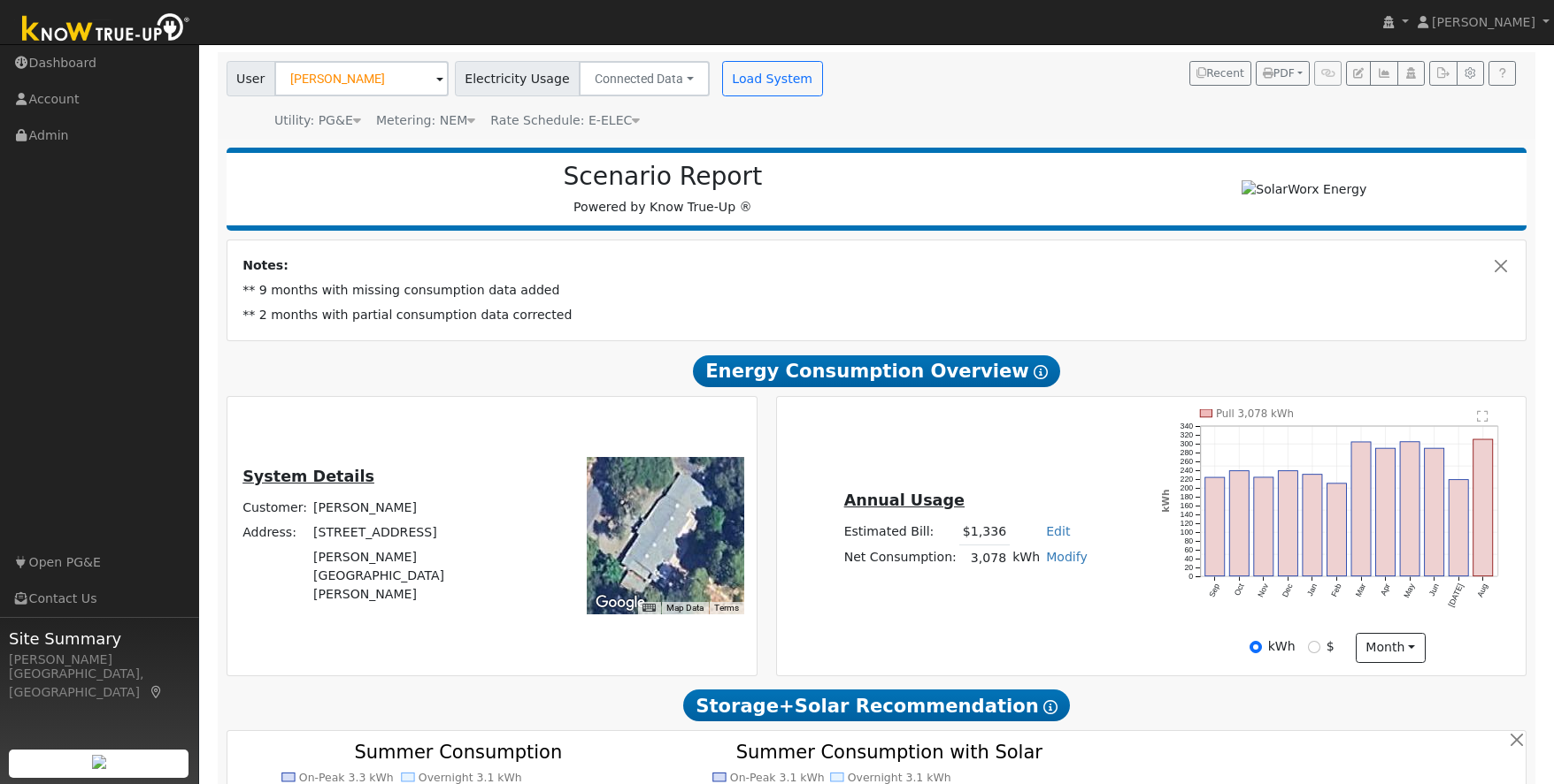
scroll to position [116, 0]
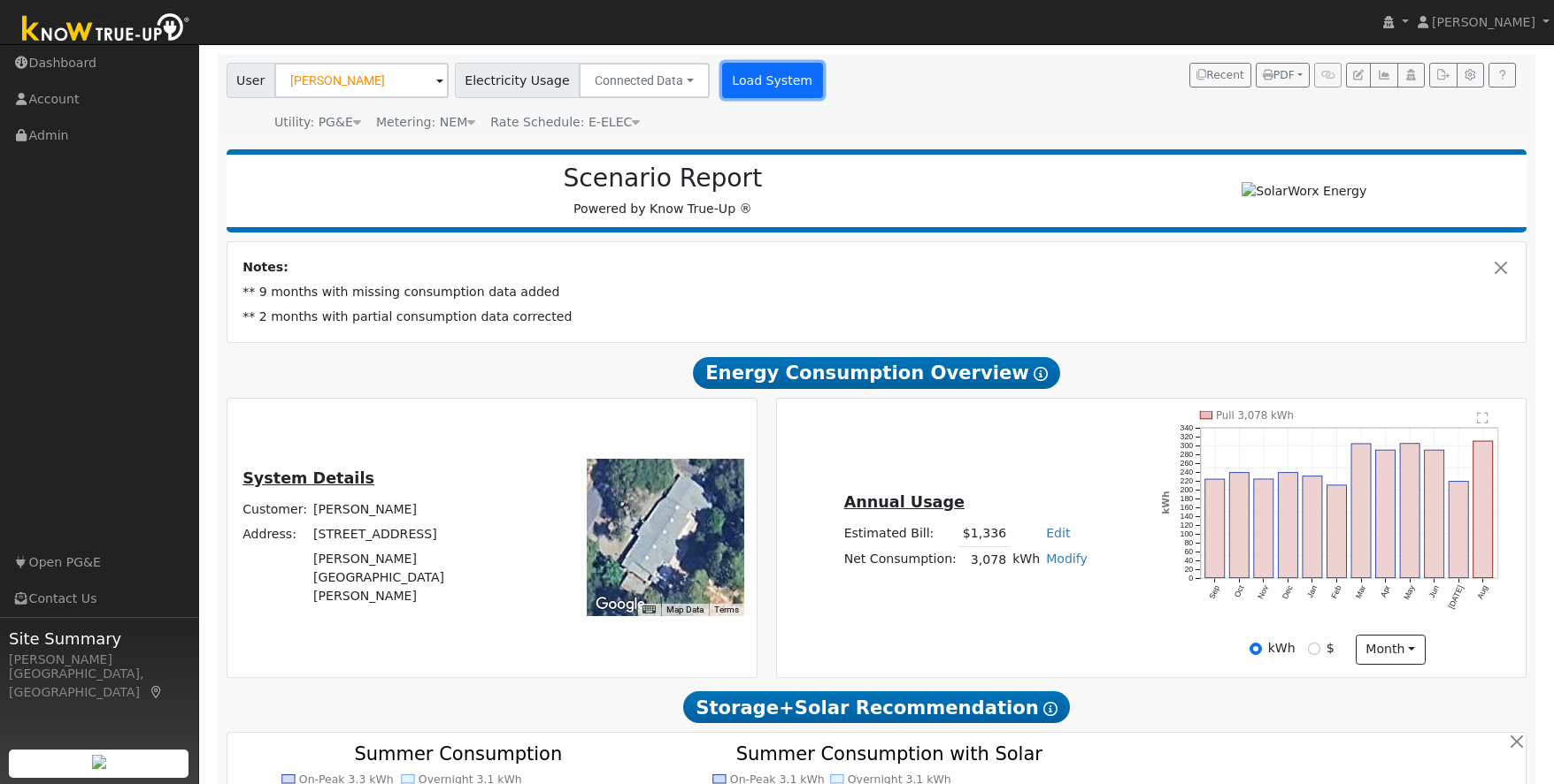
click at [737, 81] on button "Load System" at bounding box center [772, 80] width 101 height 35
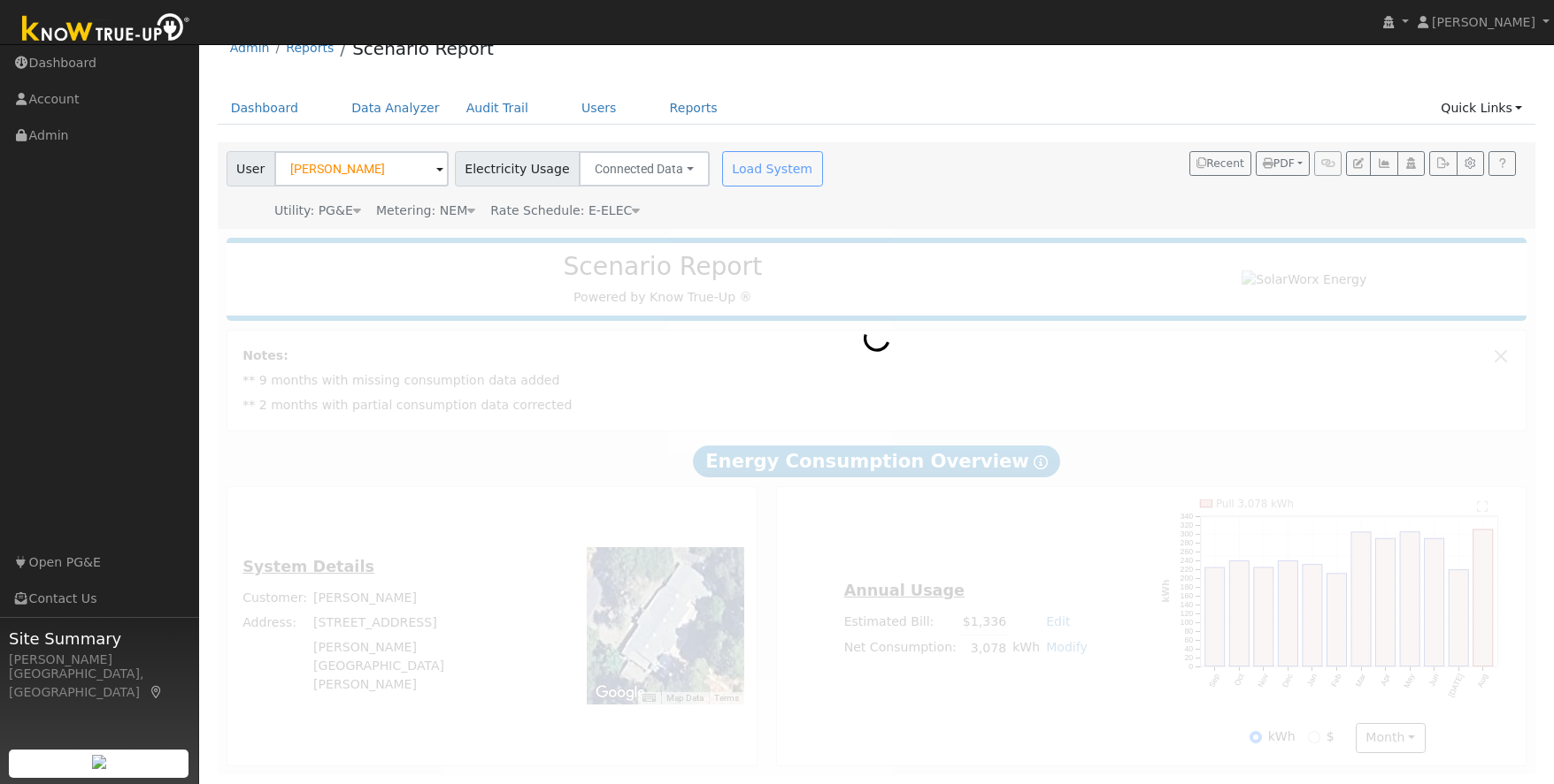
scroll to position [0, 0]
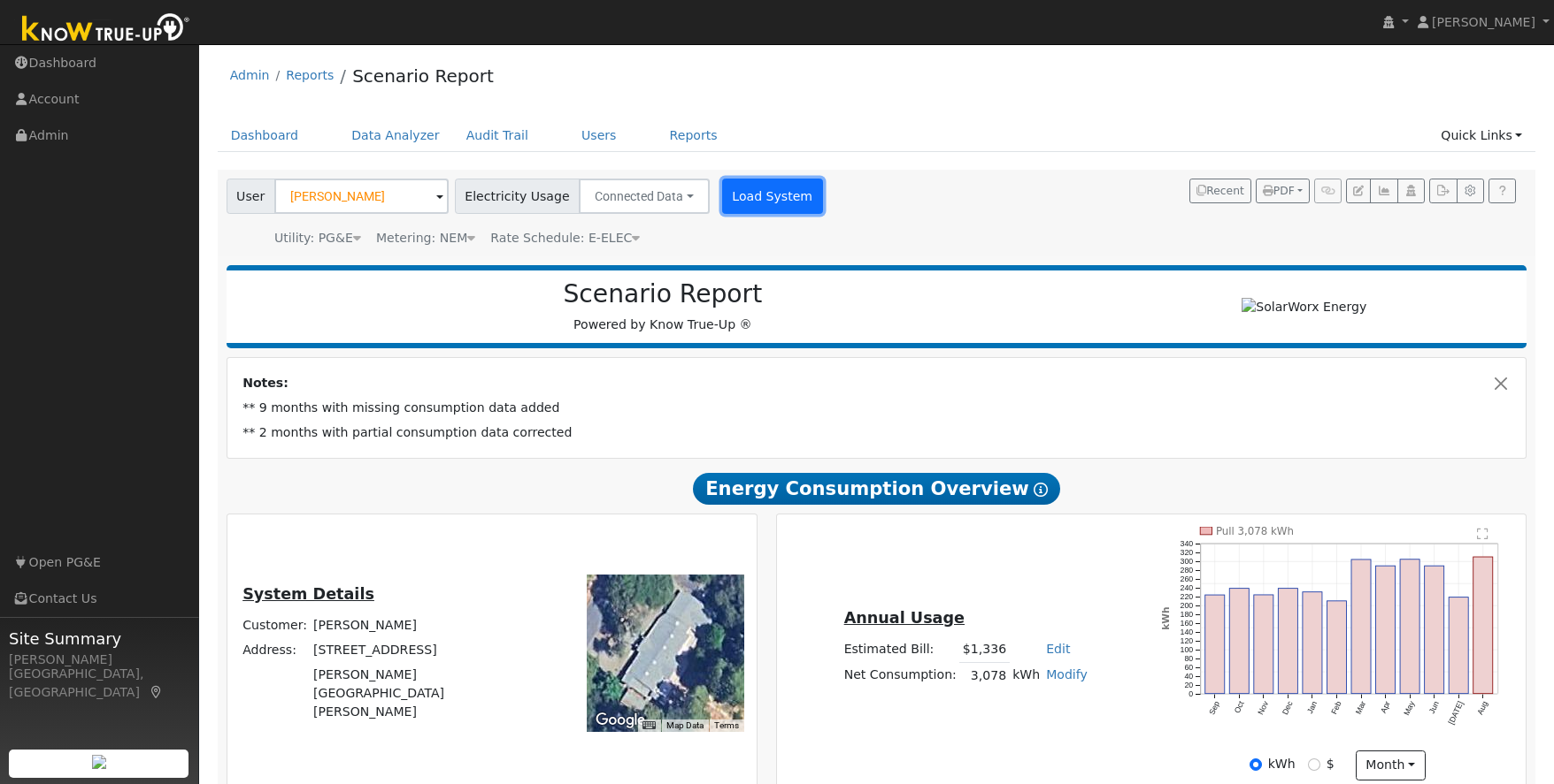
click at [746, 195] on button "Load System" at bounding box center [772, 196] width 101 height 35
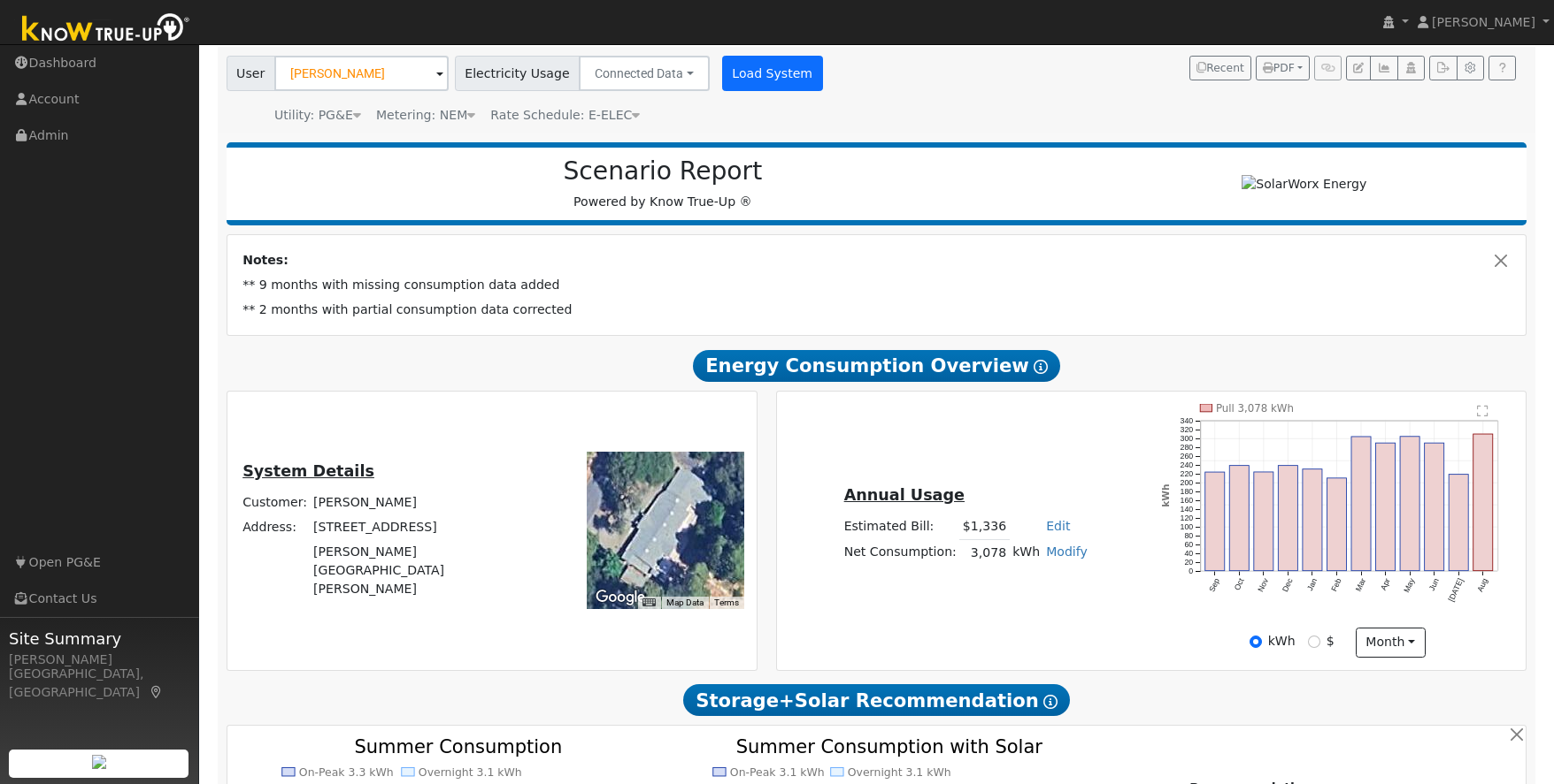
scroll to position [198, 0]
